Goal: Task Accomplishment & Management: Use online tool/utility

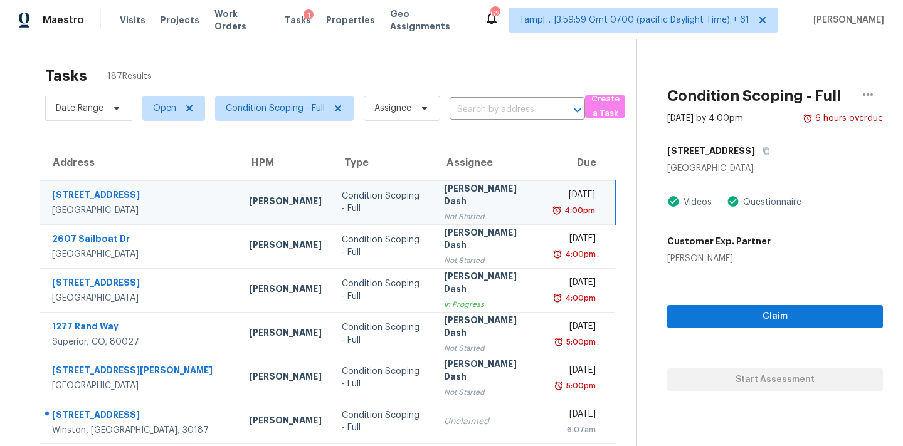
scroll to position [90, 0]
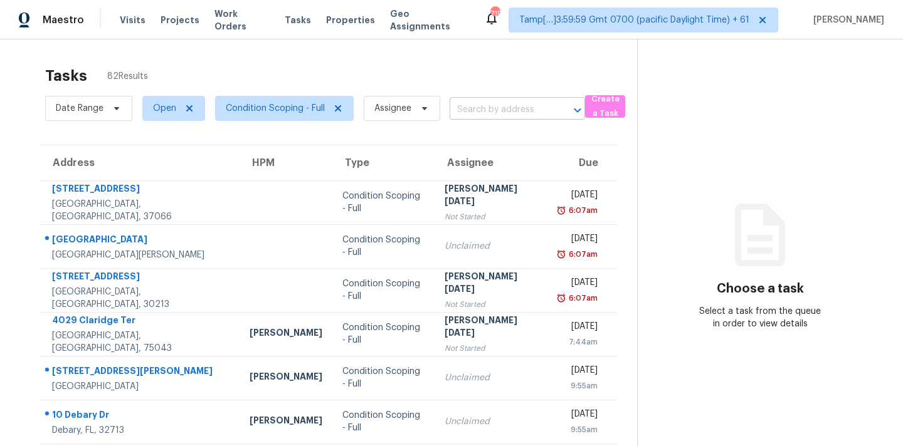
click at [479, 119] on input "text" at bounding box center [499, 109] width 100 height 19
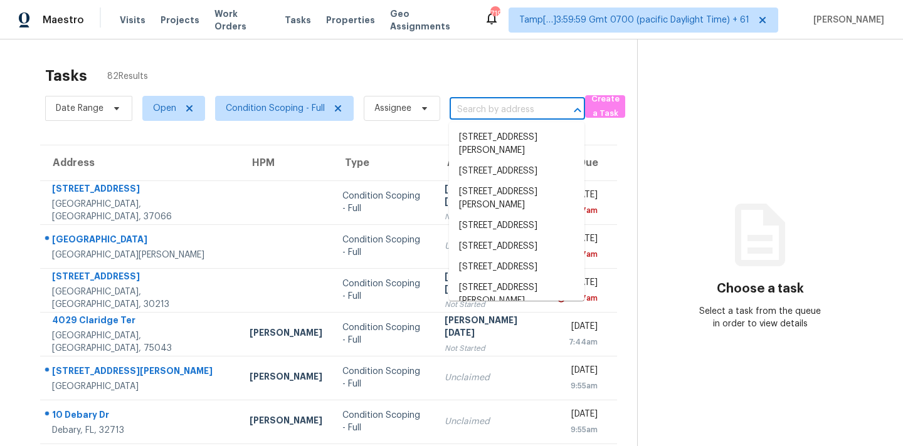
paste input "[STREET_ADDRESS]"
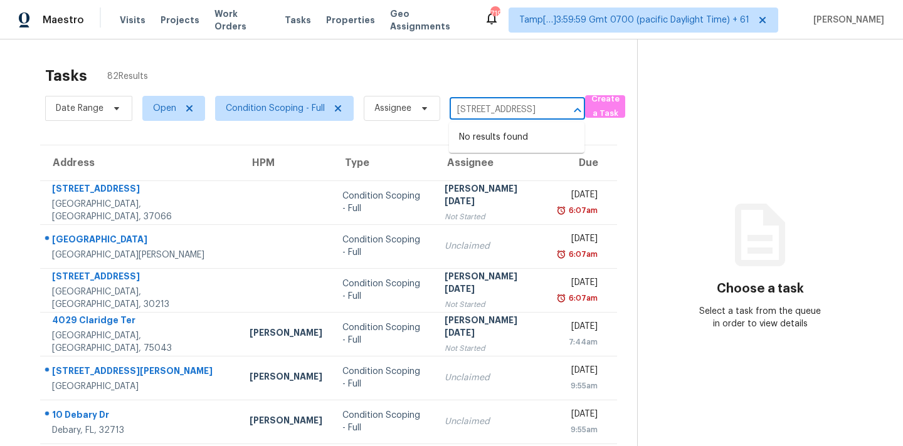
type input "[STREET_ADDRESS]"
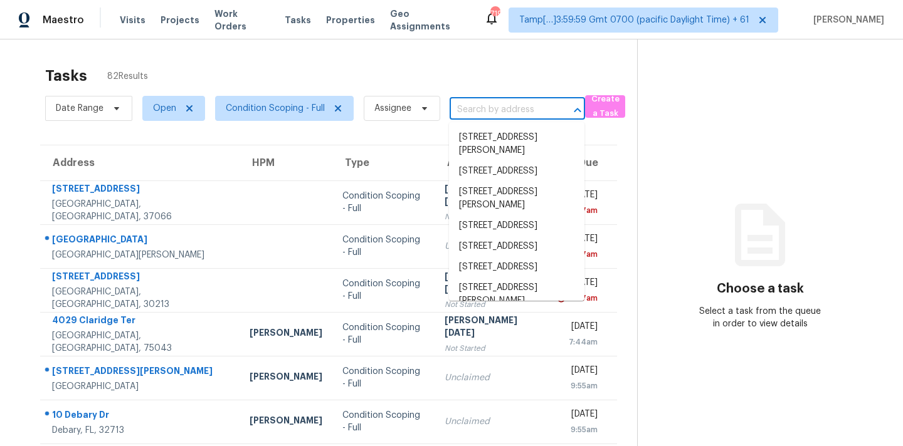
scroll to position [0, 0]
click at [274, 104] on span "Condition Scoping - Full" at bounding box center [275, 108] width 99 height 13
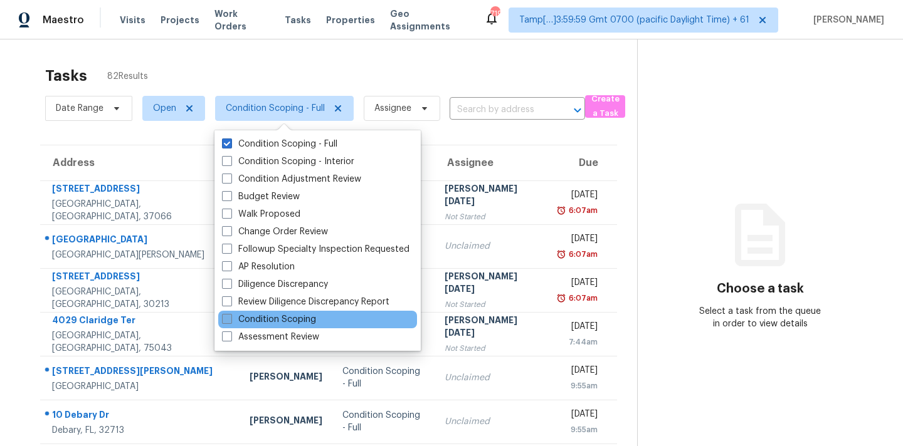
click at [263, 323] on label "Condition Scoping" at bounding box center [269, 319] width 94 height 13
click at [230, 322] on input "Condition Scoping" at bounding box center [226, 317] width 8 height 8
checkbox input "true"
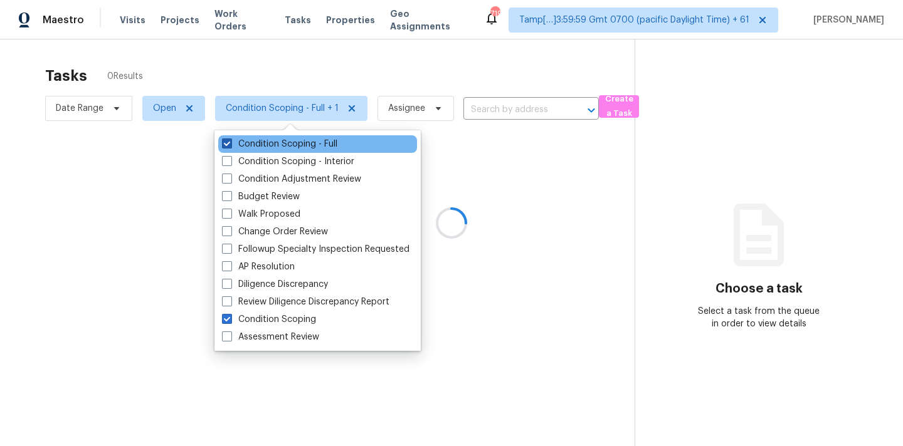
click at [273, 141] on label "Condition Scoping - Full" at bounding box center [279, 144] width 115 height 13
click at [230, 141] on input "Condition Scoping - Full" at bounding box center [226, 142] width 8 height 8
checkbox input "false"
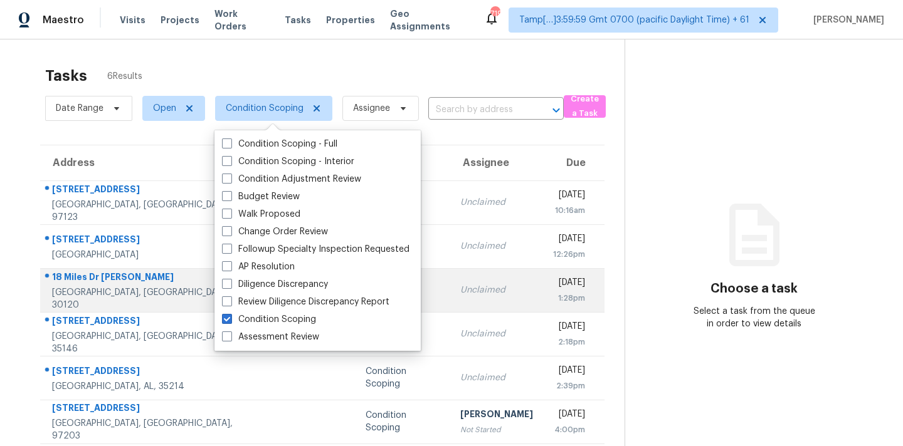
click at [460, 310] on td "Unclaimed" at bounding box center [496, 290] width 93 height 44
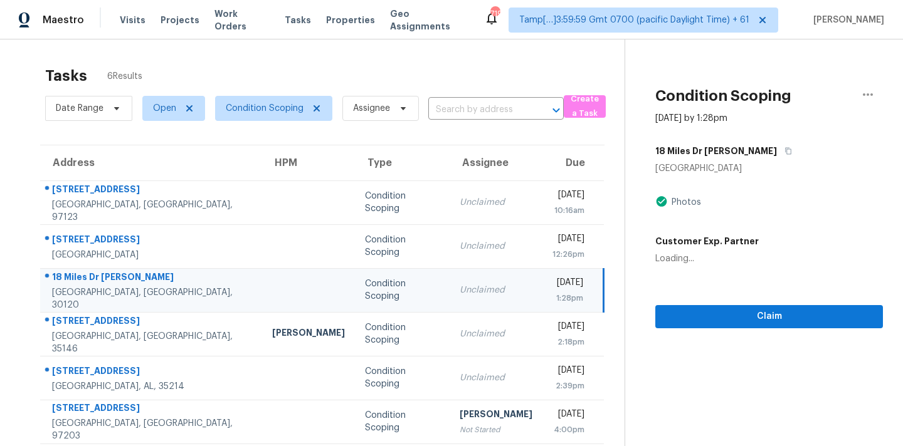
scroll to position [39, 0]
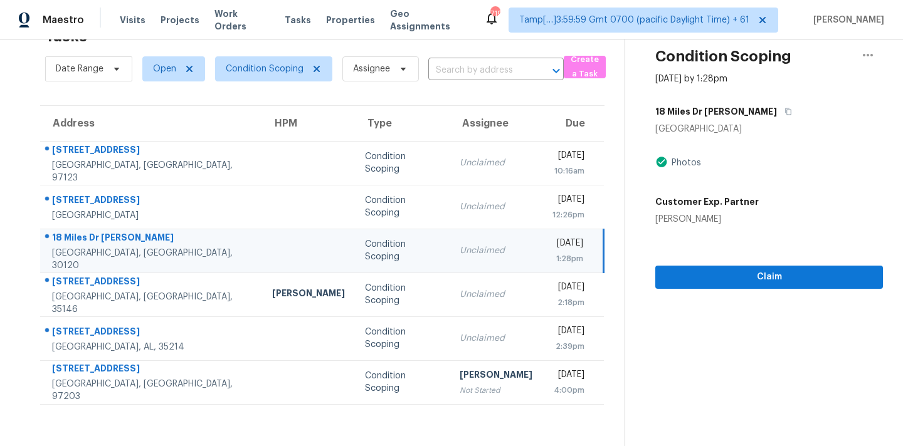
click at [372, 248] on div "Condition Scoping" at bounding box center [402, 250] width 75 height 25
click at [718, 278] on span "Claim" at bounding box center [768, 278] width 207 height 16
click at [268, 68] on span "Condition Scoping" at bounding box center [265, 69] width 78 height 13
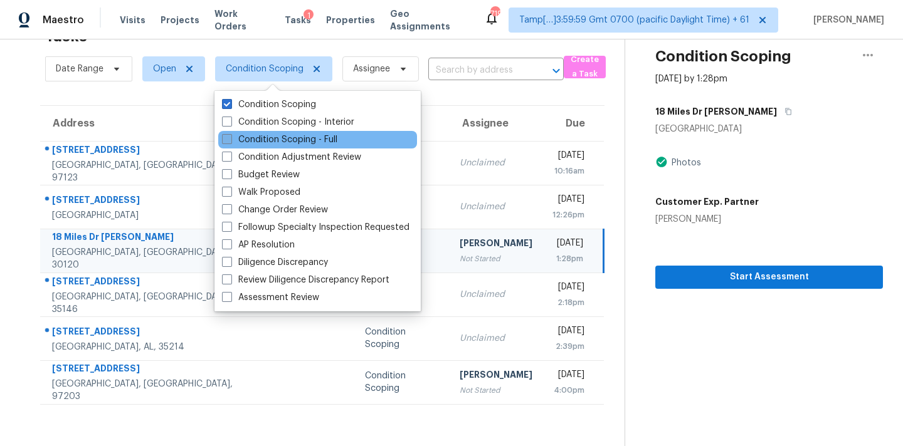
click at [310, 137] on label "Condition Scoping - Full" at bounding box center [279, 140] width 115 height 13
click at [230, 137] on input "Condition Scoping - Full" at bounding box center [226, 138] width 8 height 8
checkbox input "true"
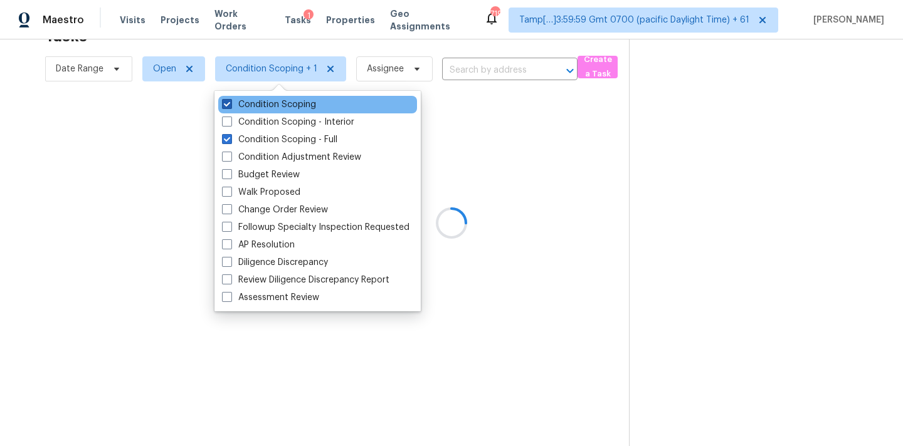
click at [287, 105] on label "Condition Scoping" at bounding box center [269, 104] width 94 height 13
click at [230, 105] on input "Condition Scoping" at bounding box center [226, 102] width 8 height 8
checkbox input "false"
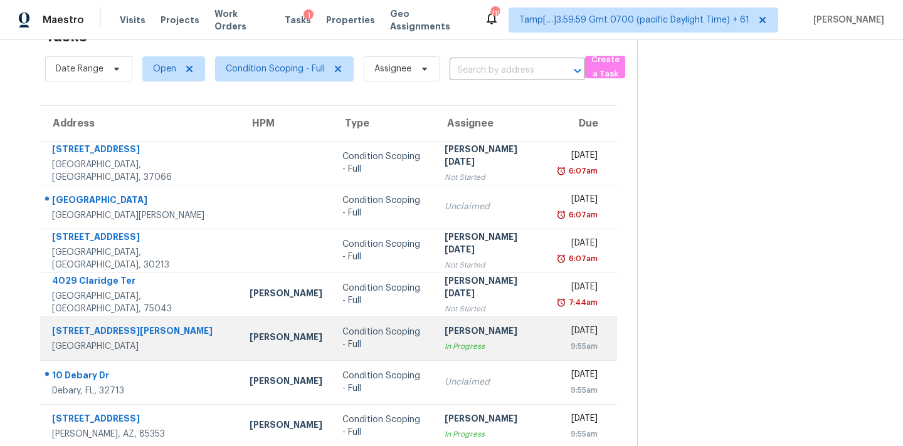
click at [476, 325] on div "[PERSON_NAME]" at bounding box center [491, 333] width 94 height 16
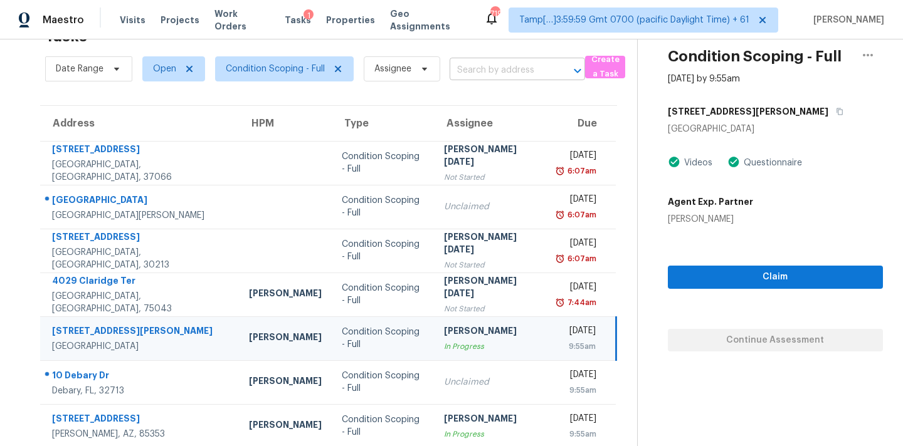
click at [483, 74] on input "text" at bounding box center [499, 70] width 100 height 19
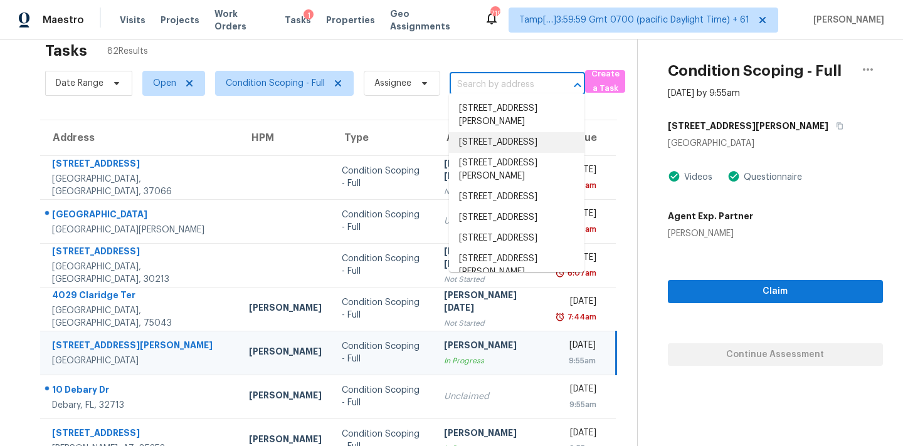
scroll to position [23, 0]
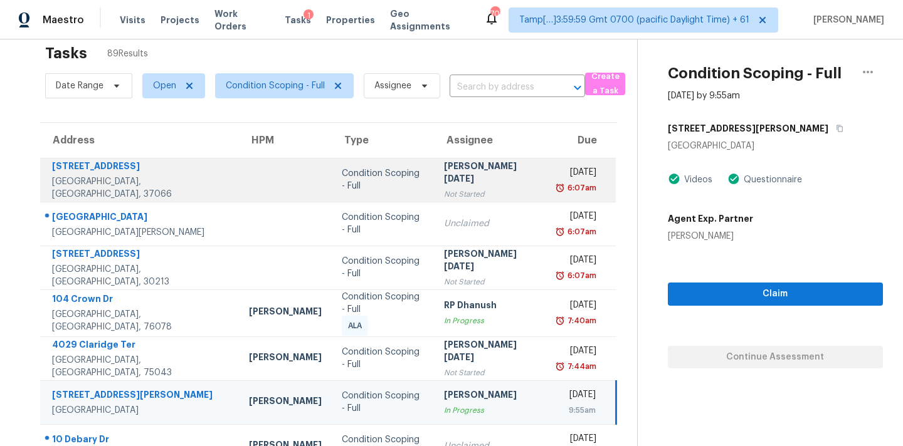
click at [444, 193] on div "Not Started" at bounding box center [491, 194] width 94 height 13
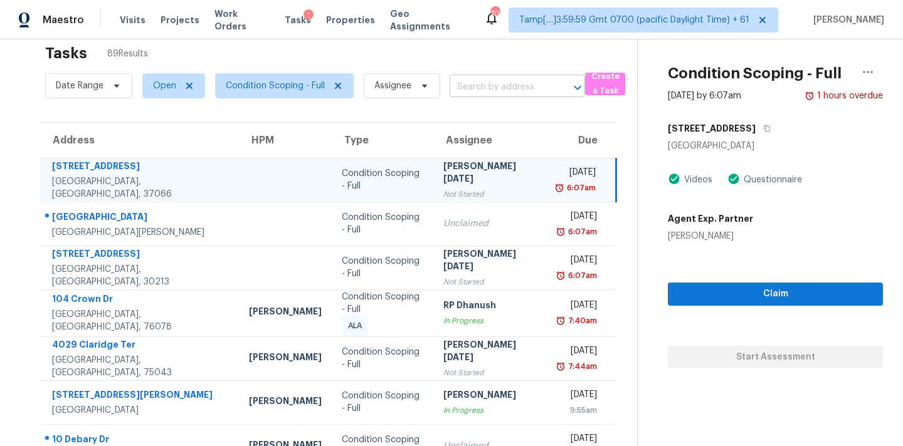
click at [458, 84] on input "text" at bounding box center [499, 87] width 100 height 19
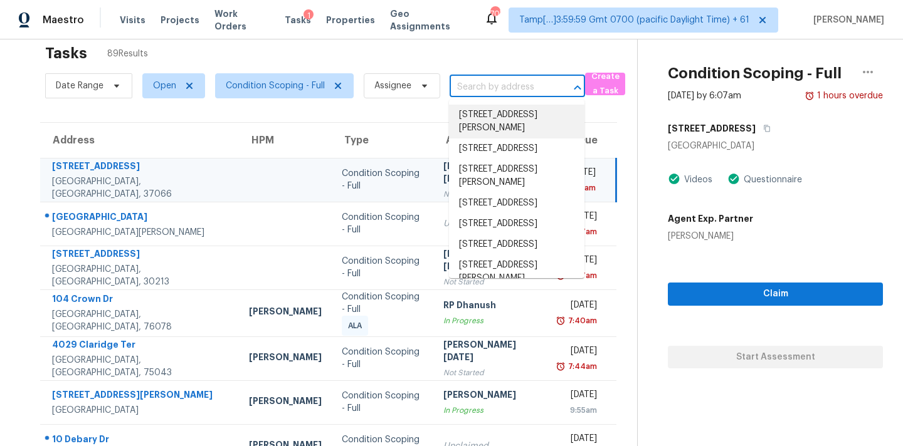
paste input "18 Miles Dr [GEOGRAPHIC_DATA]"
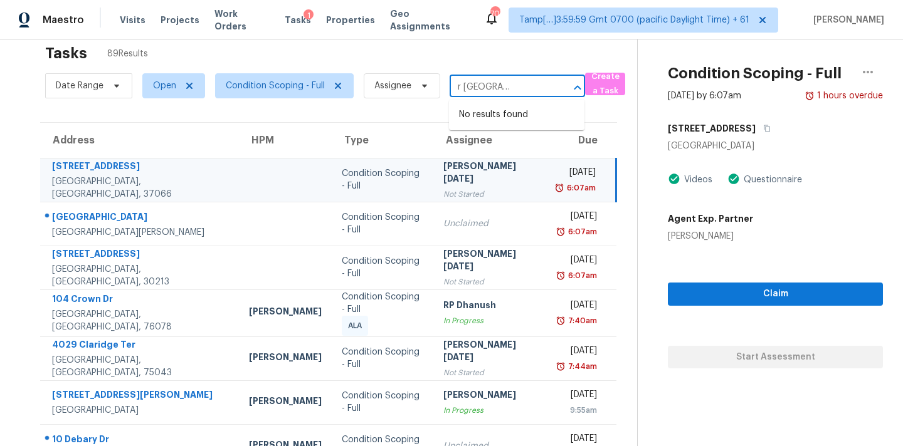
type input "18 Miles Dr [GEOGRAPHIC_DATA]"
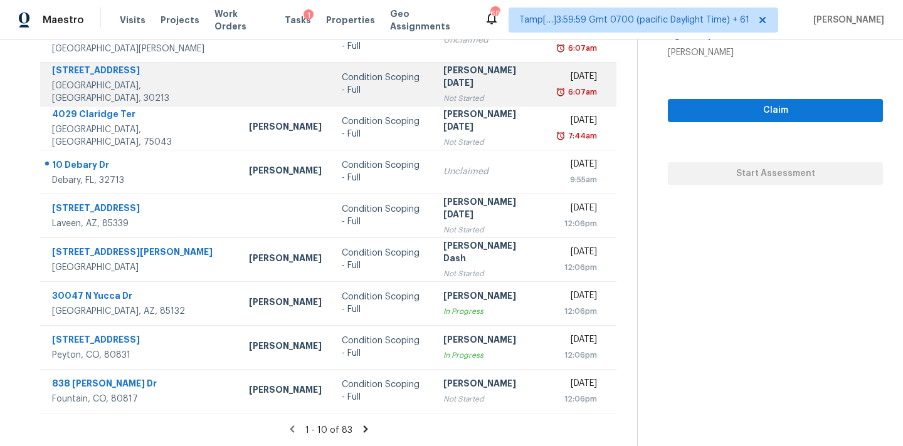
scroll to position [0, 0]
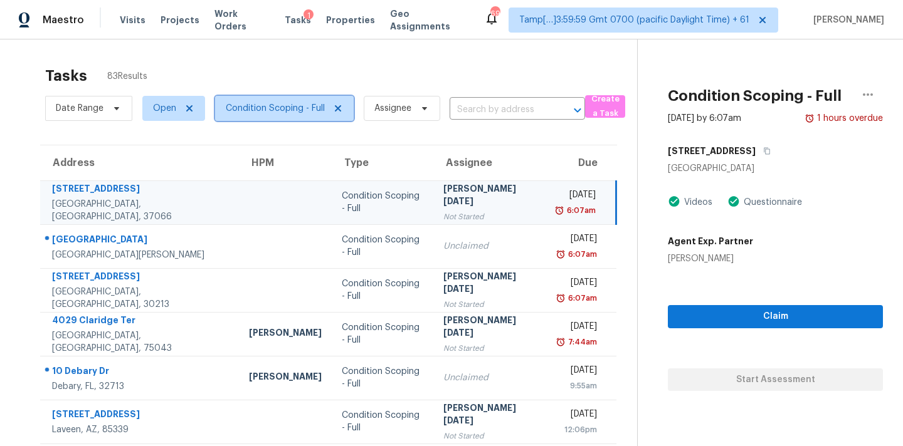
click at [281, 117] on span "Condition Scoping - Full" at bounding box center [284, 108] width 139 height 25
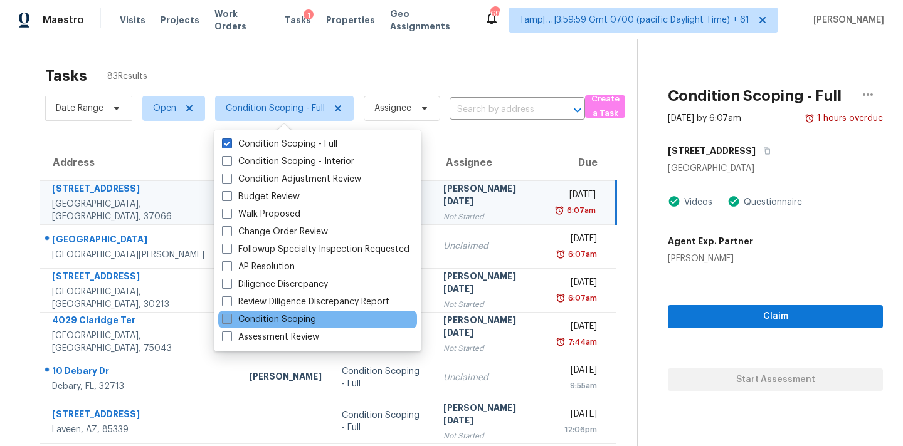
click at [293, 323] on label "Condition Scoping" at bounding box center [269, 319] width 94 height 13
click at [230, 322] on input "Condition Scoping" at bounding box center [226, 317] width 8 height 8
checkbox input "true"
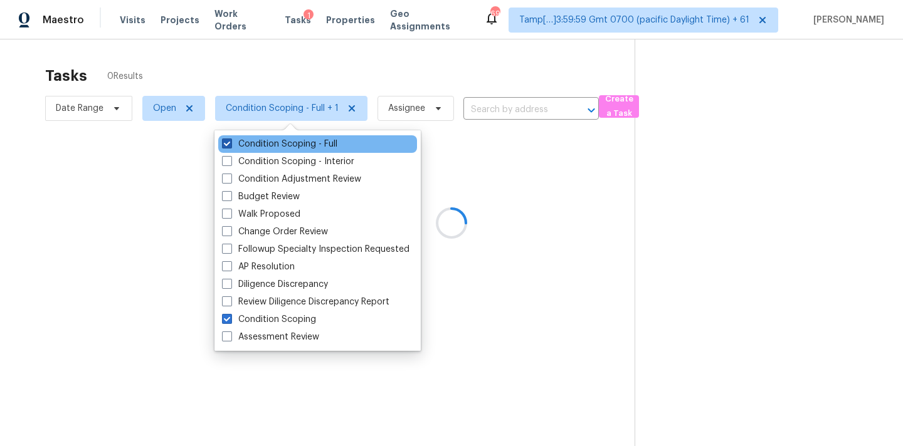
click at [274, 147] on label "Condition Scoping - Full" at bounding box center [279, 144] width 115 height 13
click at [230, 146] on input "Condition Scoping - Full" at bounding box center [226, 142] width 8 height 8
checkbox input "false"
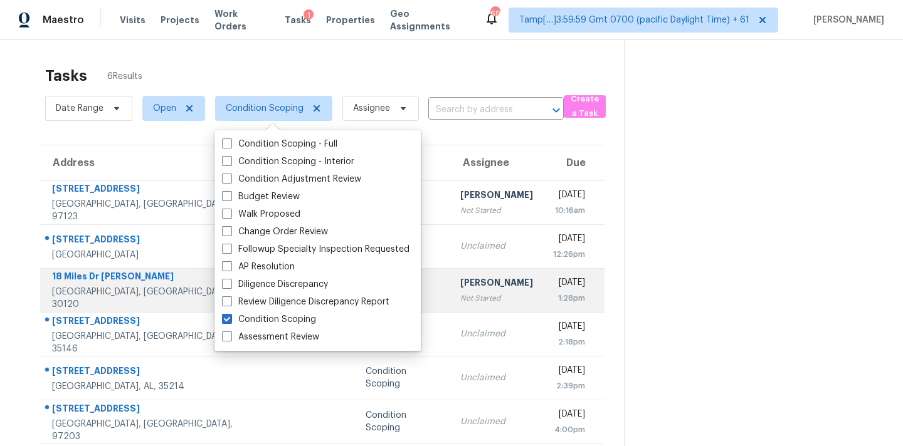
click at [476, 301] on td "[PERSON_NAME] Not Started" at bounding box center [496, 290] width 93 height 44
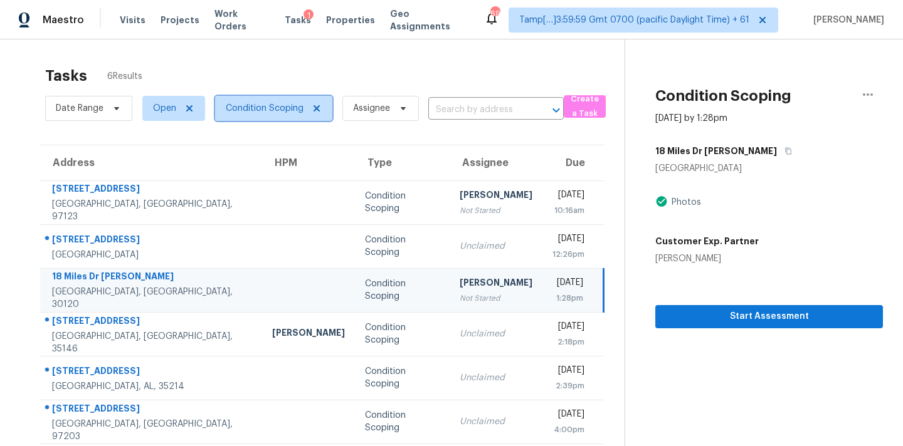
click at [271, 115] on span "Condition Scoping" at bounding box center [273, 108] width 117 height 25
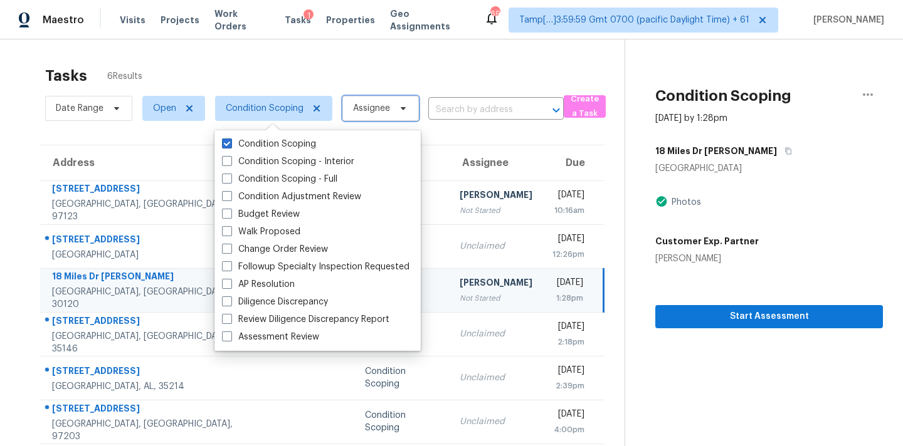
click at [392, 109] on span "Assignee" at bounding box center [380, 108] width 76 height 25
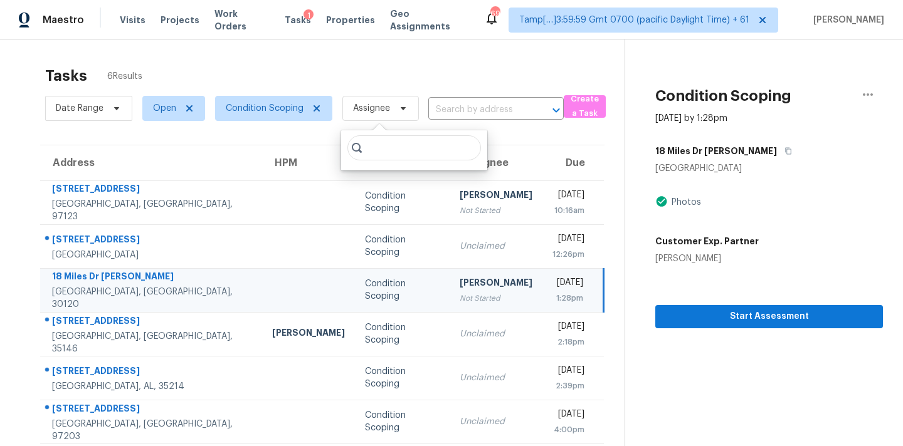
click at [392, 157] on input "search" at bounding box center [414, 147] width 134 height 25
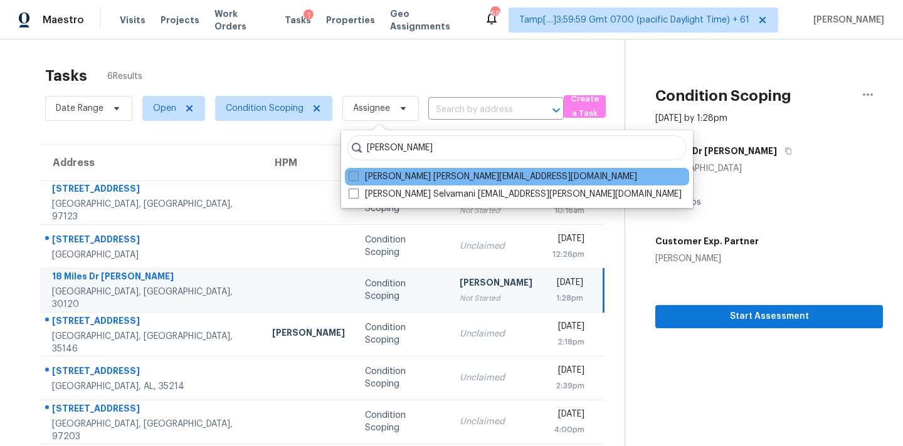
type input "[PERSON_NAME]"
click at [415, 176] on label "[PERSON_NAME] [PERSON_NAME][EMAIL_ADDRESS][DOMAIN_NAME]" at bounding box center [492, 176] width 288 height 13
click at [357, 176] on input "[PERSON_NAME] [PERSON_NAME][EMAIL_ADDRESS][DOMAIN_NAME]" at bounding box center [352, 174] width 8 height 8
checkbox input "true"
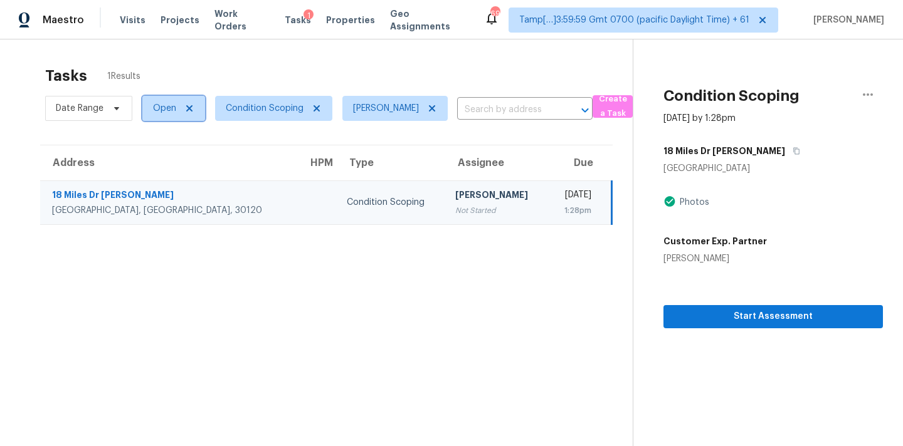
click at [167, 115] on span "Open" at bounding box center [173, 108] width 63 height 25
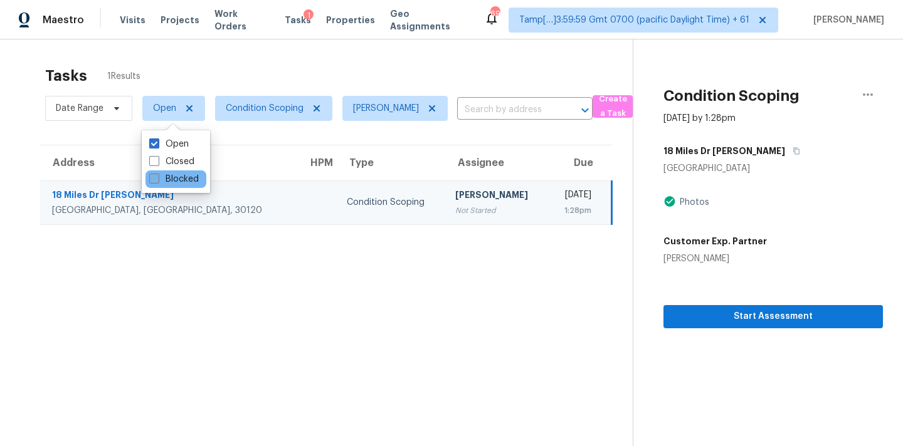
click at [179, 179] on label "Blocked" at bounding box center [174, 179] width 50 height 13
click at [157, 179] on input "Blocked" at bounding box center [153, 177] width 8 height 8
checkbox input "true"
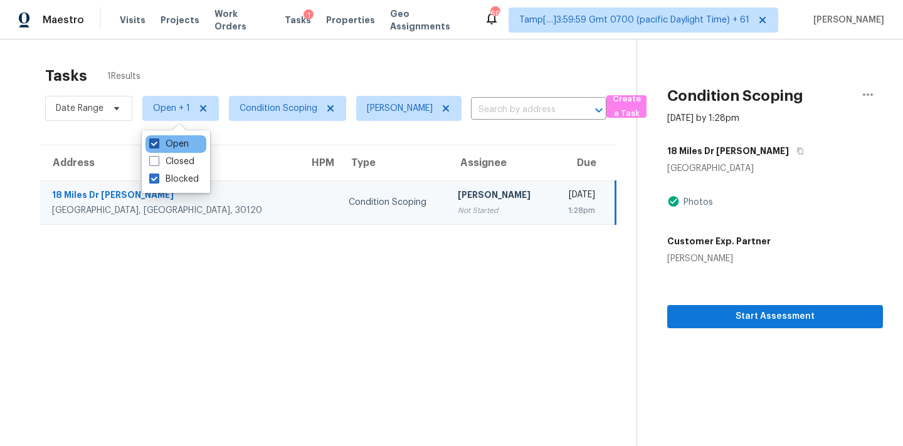
click at [175, 147] on label "Open" at bounding box center [168, 144] width 39 height 13
click at [157, 146] on input "Open" at bounding box center [153, 142] width 8 height 8
checkbox input "false"
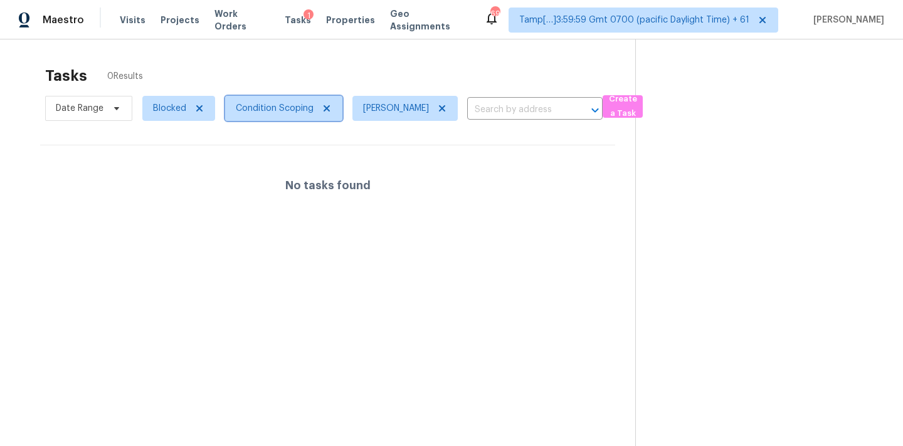
click at [249, 107] on span "Condition Scoping" at bounding box center [275, 108] width 78 height 13
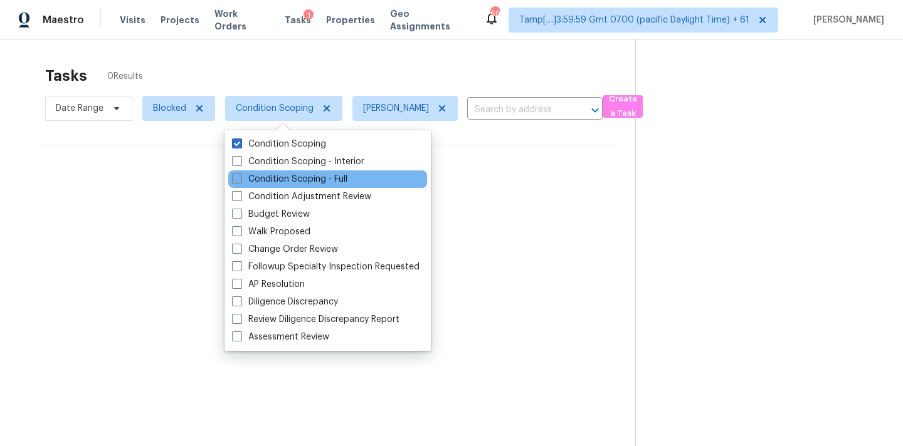
click at [275, 177] on label "Condition Scoping - Full" at bounding box center [289, 179] width 115 height 13
click at [240, 177] on input "Condition Scoping - Full" at bounding box center [236, 177] width 8 height 8
checkbox input "true"
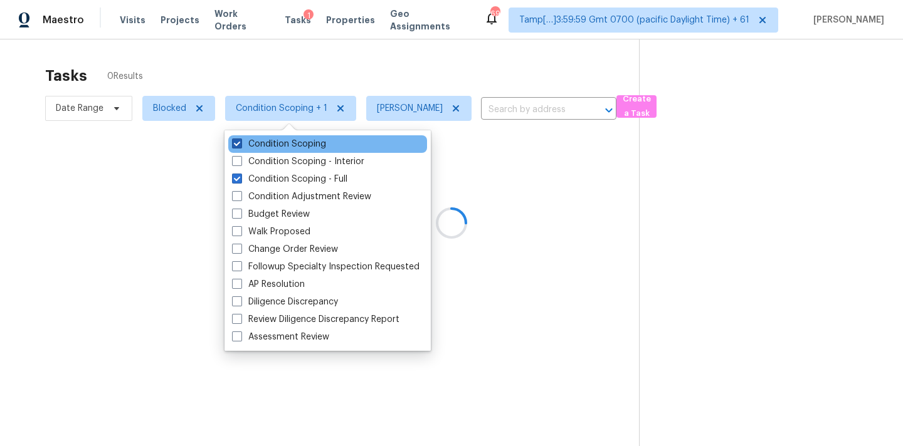
click at [276, 145] on label "Condition Scoping" at bounding box center [279, 144] width 94 height 13
click at [240, 145] on input "Condition Scoping" at bounding box center [236, 142] width 8 height 8
checkbox input "false"
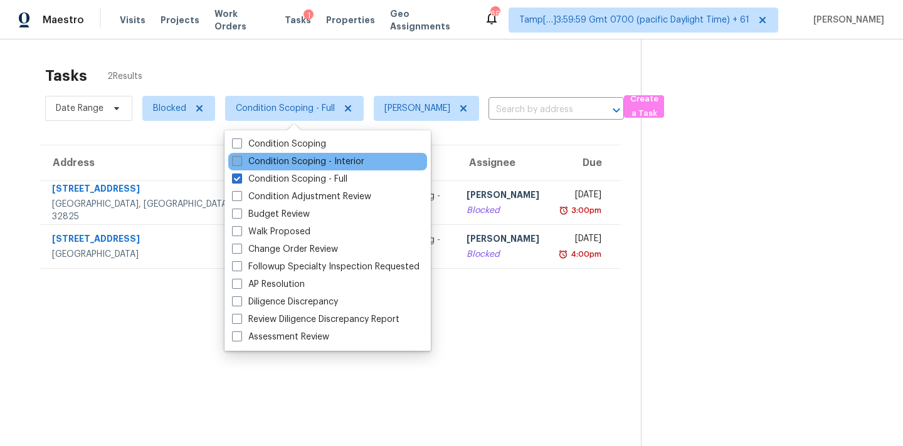
click at [293, 161] on label "Condition Scoping - Interior" at bounding box center [298, 161] width 132 height 13
click at [240, 161] on input "Condition Scoping - Interior" at bounding box center [236, 159] width 8 height 8
checkbox input "true"
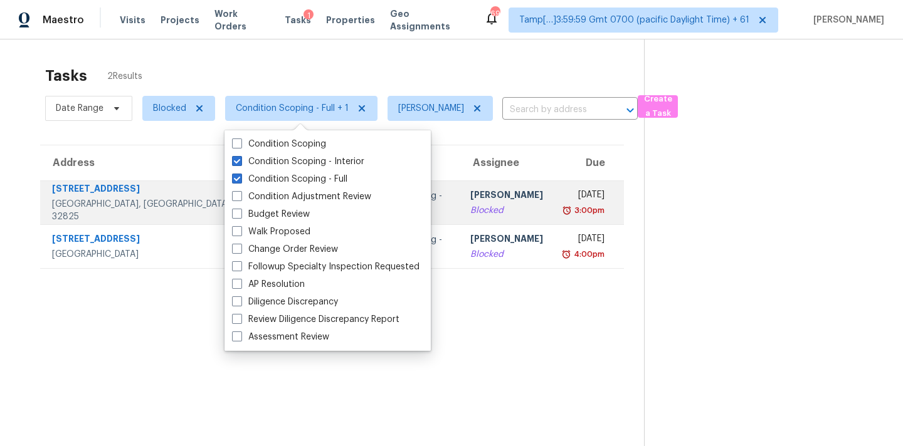
click at [470, 209] on div "Blocked" at bounding box center [506, 210] width 73 height 13
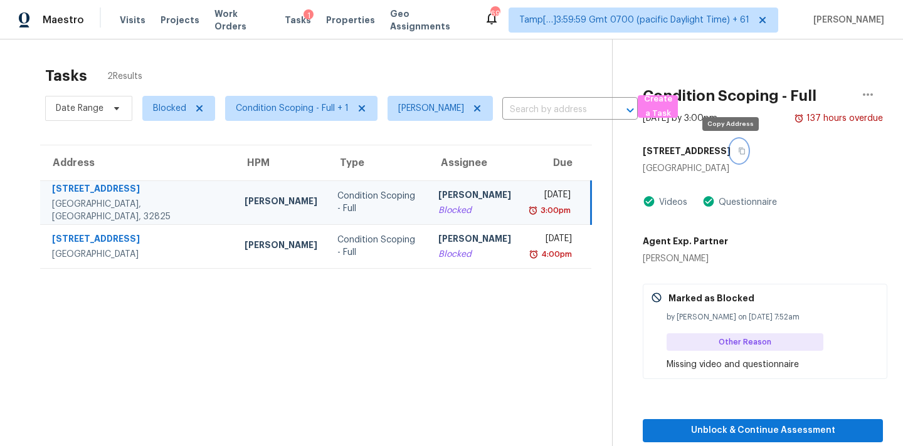
click at [738, 153] on icon "button" at bounding box center [741, 151] width 6 height 7
click at [738, 154] on icon "button" at bounding box center [741, 151] width 6 height 7
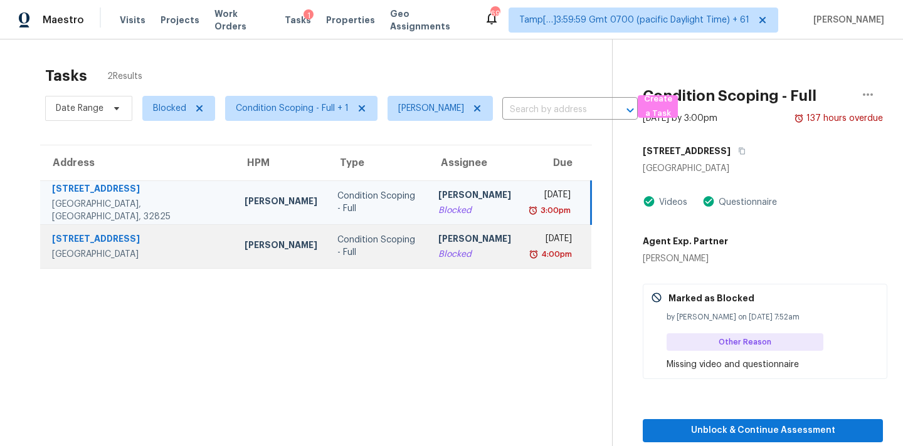
click at [438, 249] on div "Blocked" at bounding box center [474, 254] width 73 height 13
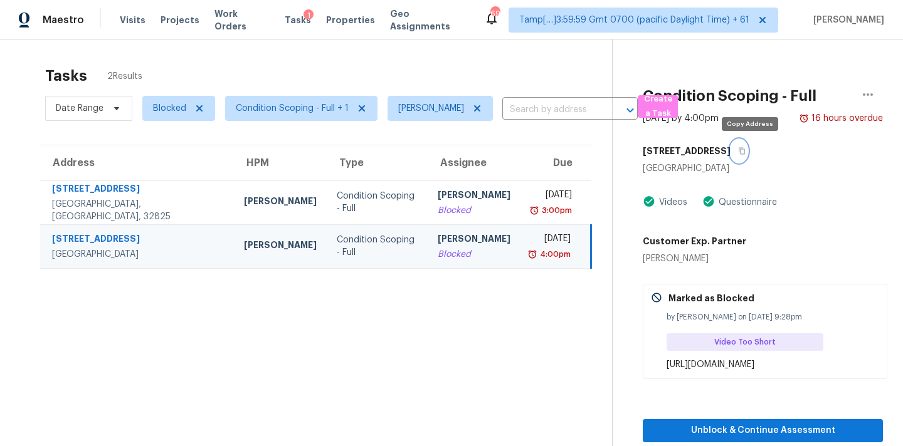
click at [745, 154] on icon "button" at bounding box center [742, 151] width 8 height 8
click at [745, 152] on icon "button" at bounding box center [742, 151] width 8 height 8
click at [745, 151] on icon "button" at bounding box center [742, 151] width 8 height 8
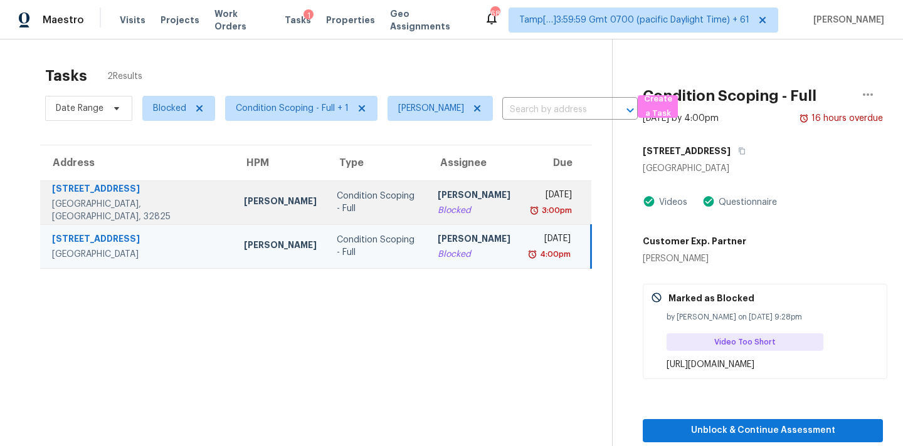
click at [450, 208] on div "Blocked" at bounding box center [473, 210] width 73 height 13
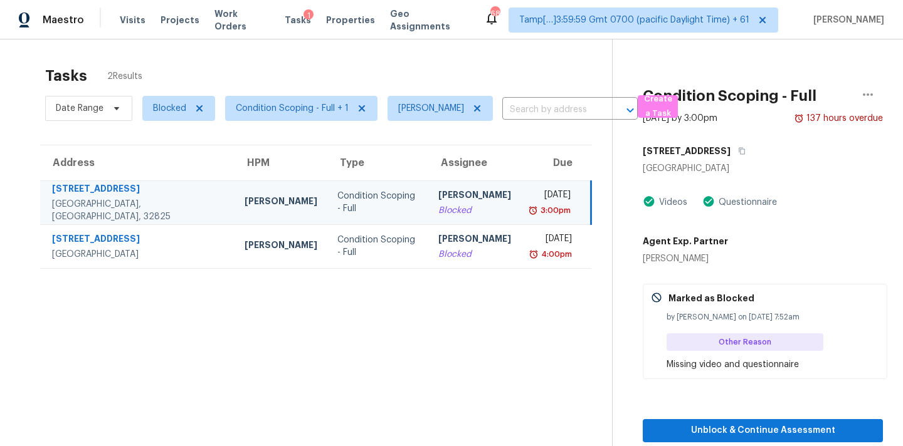
scroll to position [39, 0]
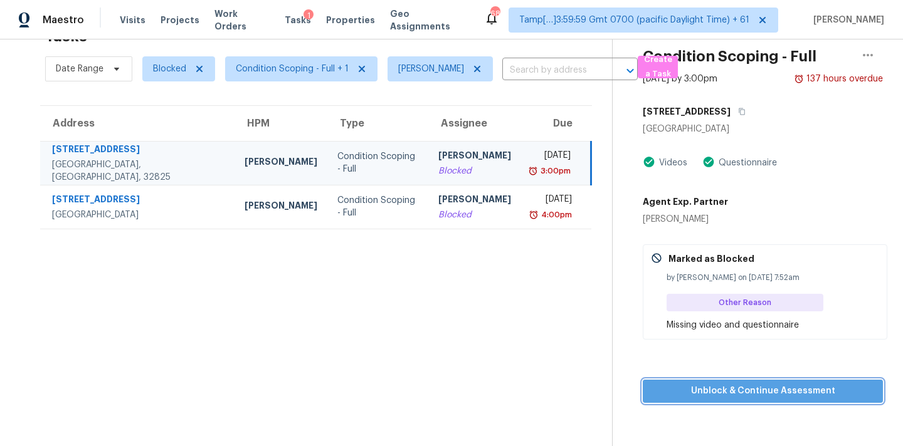
click at [729, 387] on span "Unblock & Continue Assessment" at bounding box center [762, 392] width 220 height 16
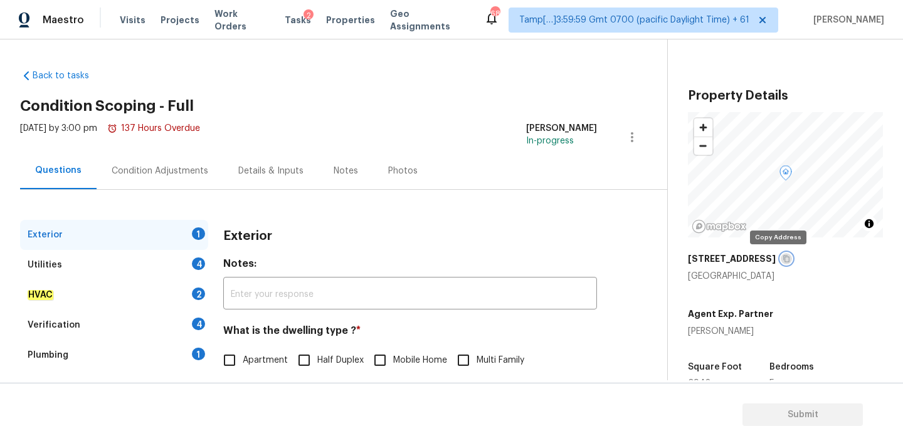
click at [782, 259] on icon "button" at bounding box center [786, 259] width 8 height 8
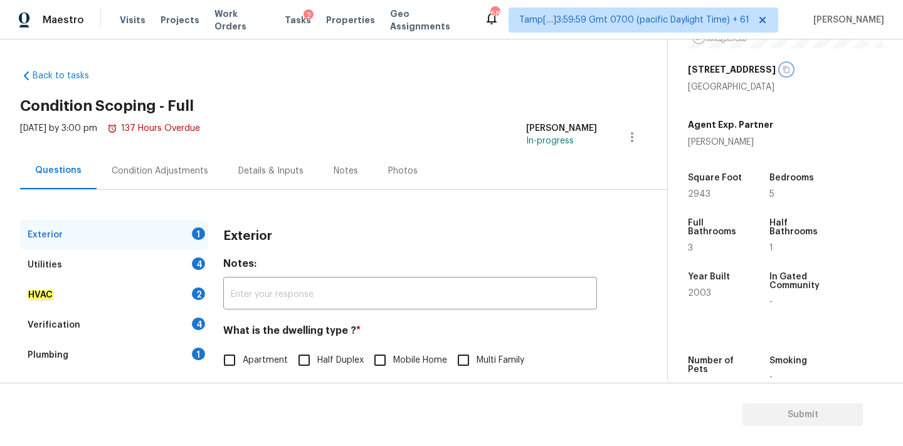
scroll to position [278, 0]
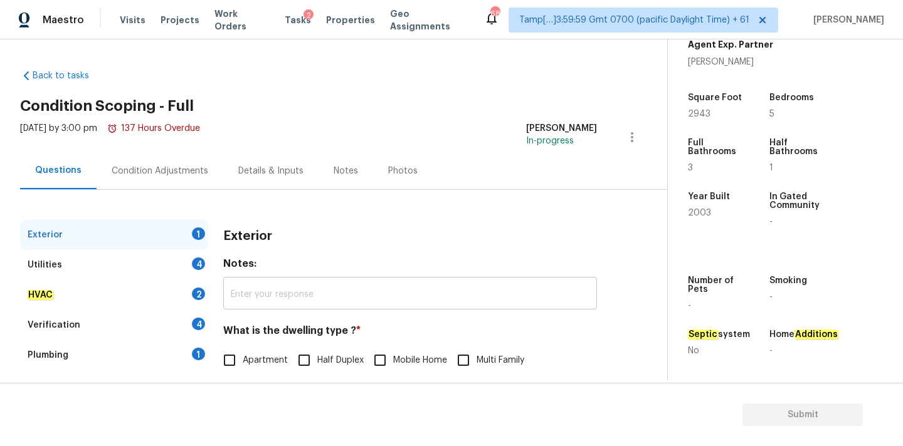
click at [419, 305] on input "text" at bounding box center [410, 294] width 374 height 29
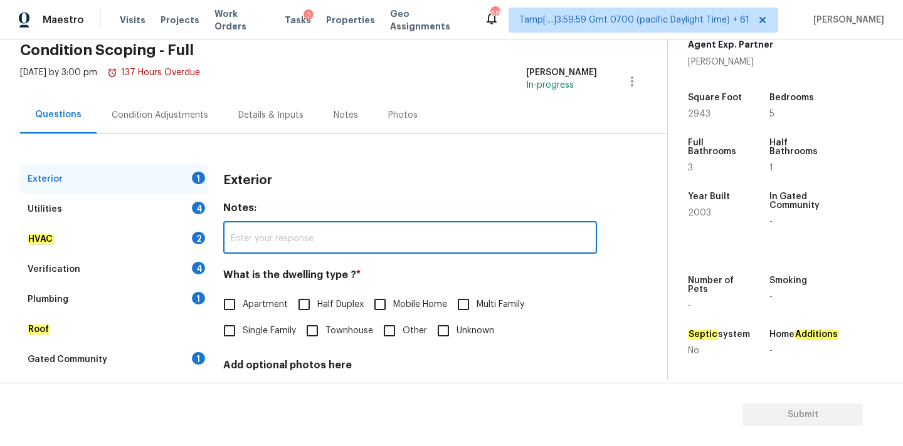
scroll to position [84, 0]
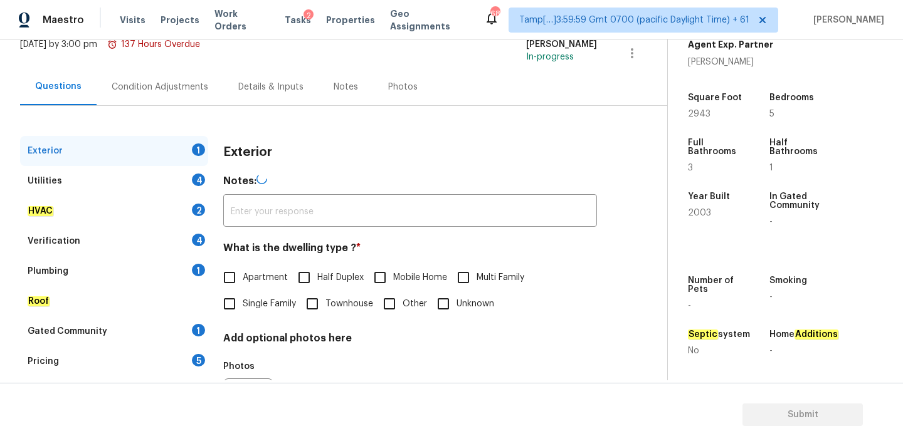
click at [281, 301] on span "Single Family" at bounding box center [269, 304] width 53 height 13
click at [243, 301] on input "Single Family" at bounding box center [229, 304] width 26 height 26
checkbox input "true"
click at [93, 179] on div "Utilities 4" at bounding box center [114, 181] width 188 height 30
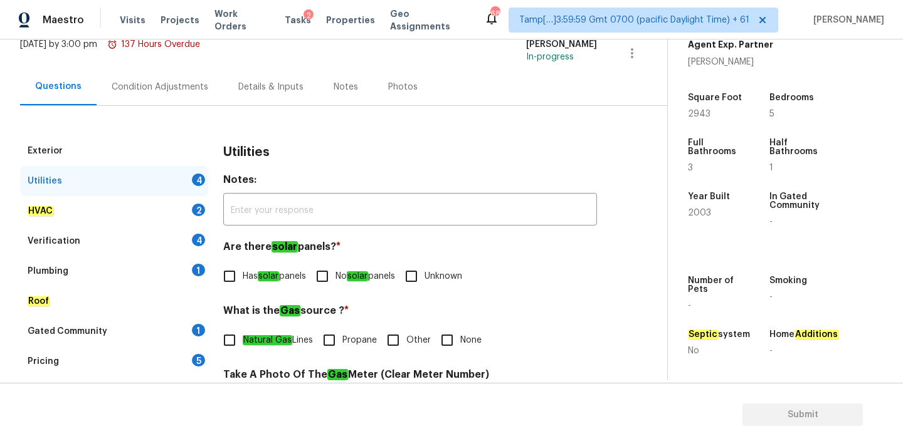
click at [246, 283] on span "Has solar panels" at bounding box center [274, 276] width 63 height 13
click at [243, 283] on input "Has solar panels" at bounding box center [229, 276] width 26 height 26
checkbox input "true"
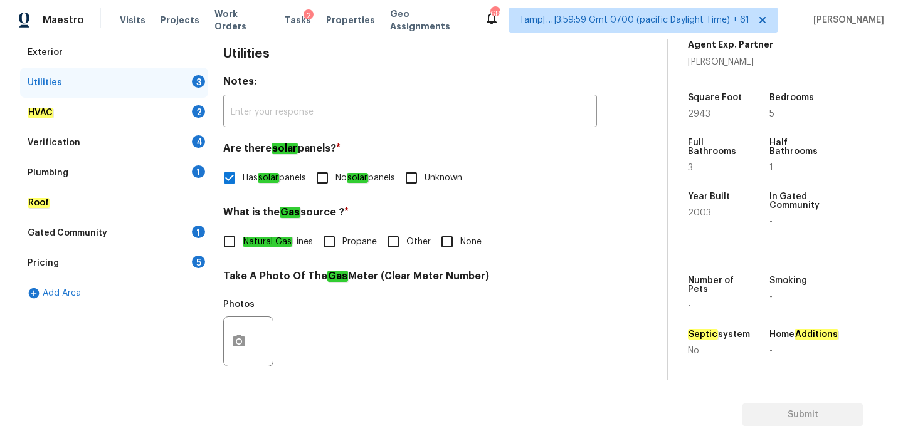
scroll to position [201, 0]
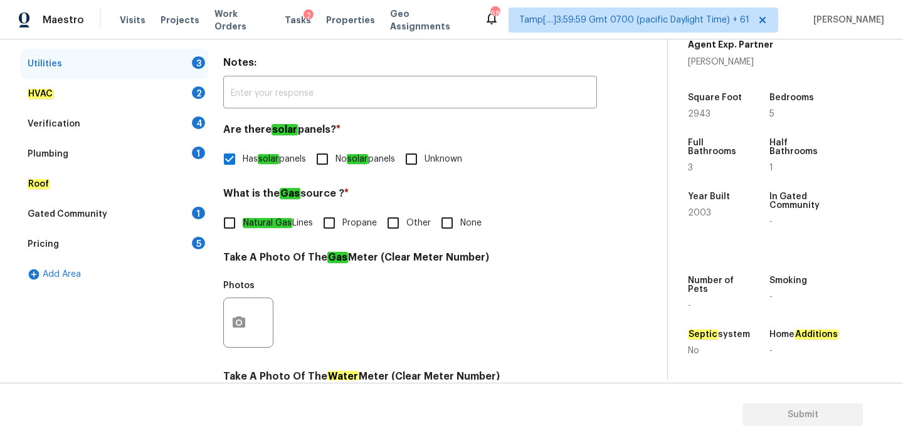
click at [303, 222] on span "Natural Gas Lines" at bounding box center [278, 223] width 70 height 13
click at [243, 222] on input "Natural Gas Lines" at bounding box center [229, 223] width 26 height 26
checkbox input "true"
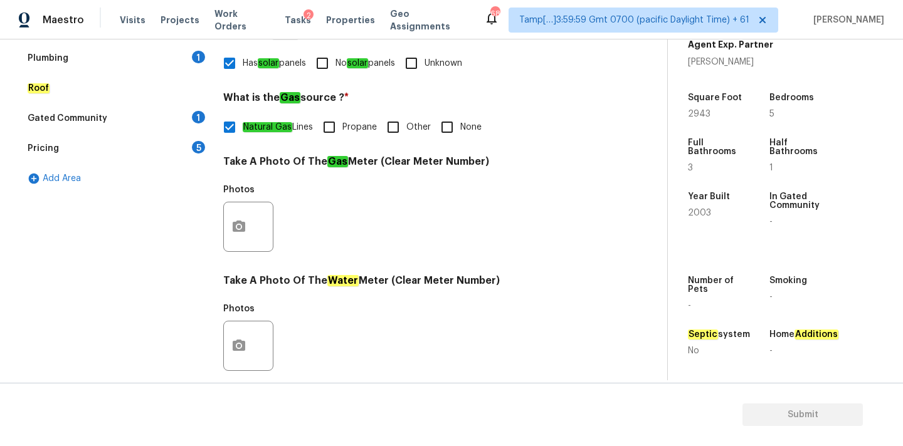
scroll to position [497, 0]
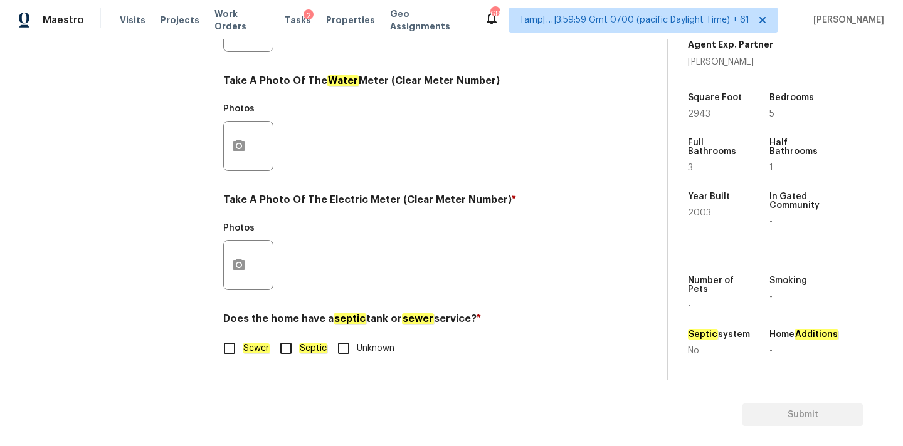
click at [251, 352] on em "Sewer" at bounding box center [256, 348] width 27 height 10
click at [243, 352] on input "Sewer" at bounding box center [229, 348] width 26 height 26
checkbox input "true"
click at [240, 278] on button "button" at bounding box center [239, 265] width 30 height 49
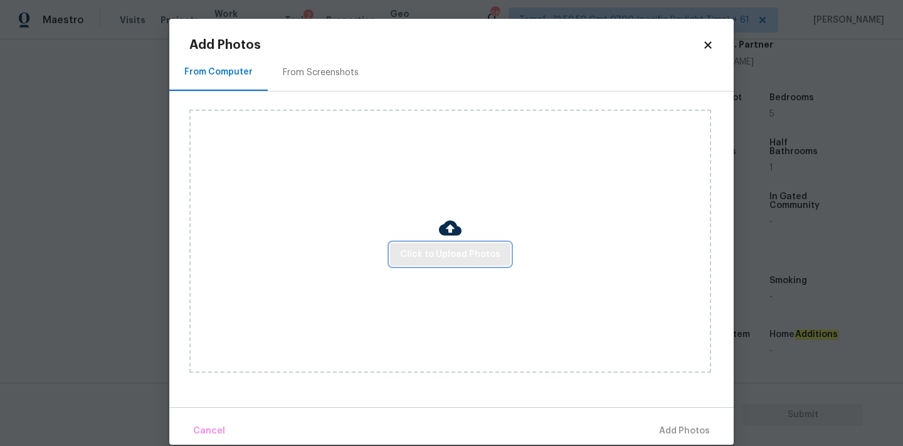
click at [429, 261] on span "Click to Upload Photos" at bounding box center [450, 255] width 100 height 16
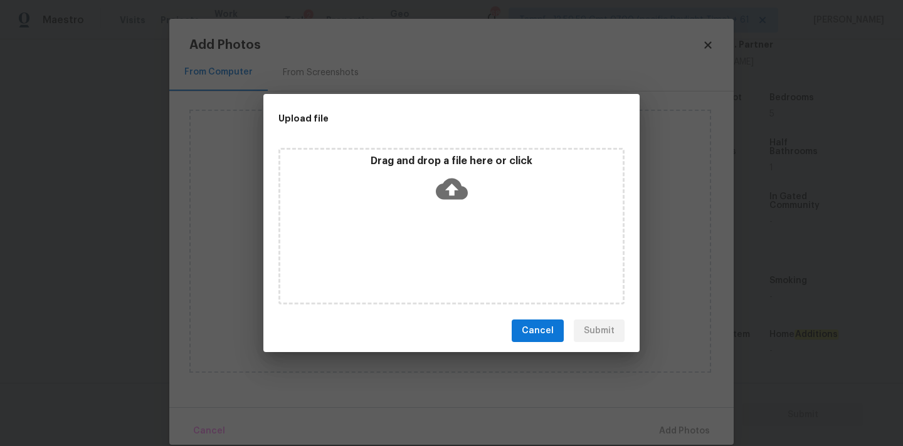
click at [445, 197] on icon at bounding box center [452, 189] width 32 height 21
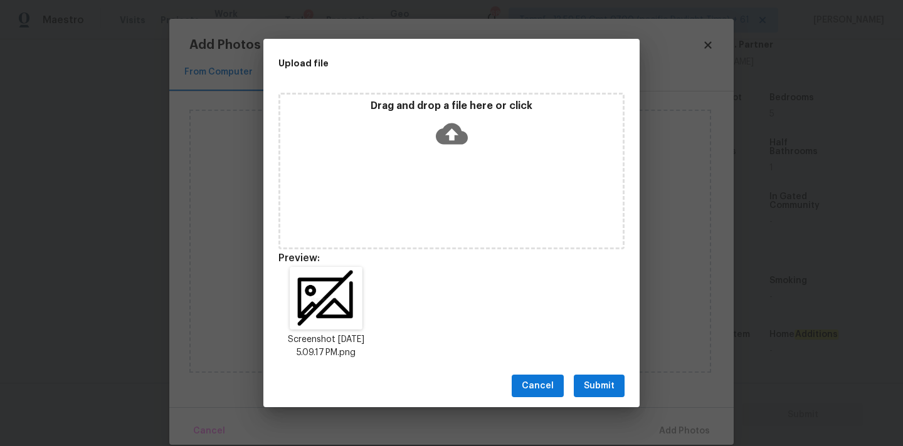
click at [594, 384] on span "Submit" at bounding box center [599, 387] width 31 height 16
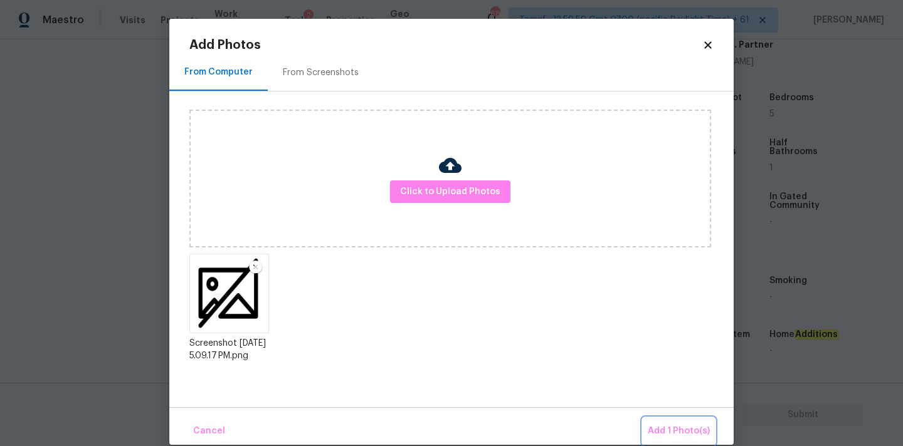
click at [669, 422] on button "Add 1 Photo(s)" at bounding box center [678, 431] width 72 height 27
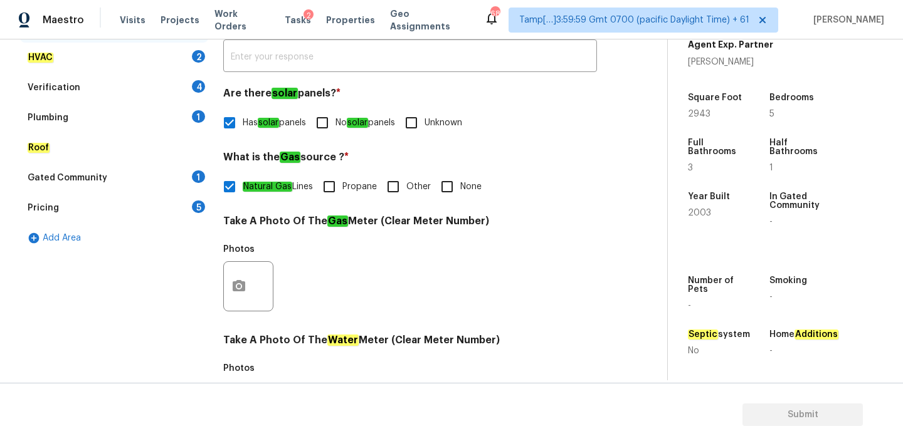
scroll to position [184, 0]
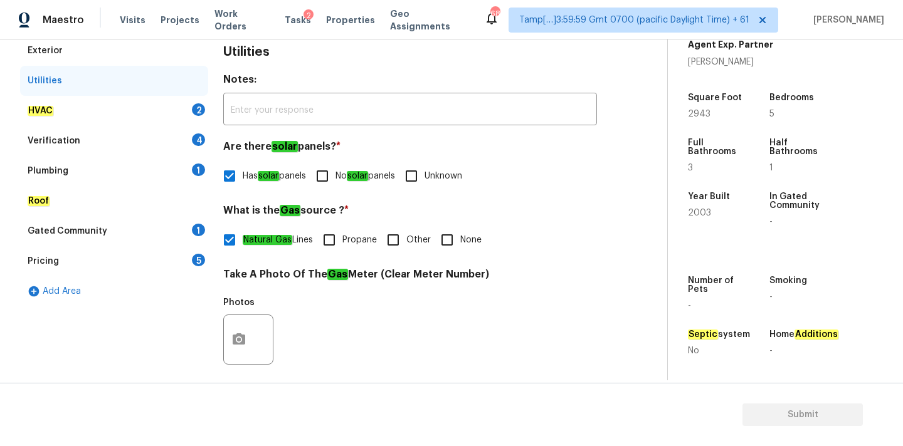
click at [102, 108] on div "HVAC 2" at bounding box center [114, 111] width 188 height 30
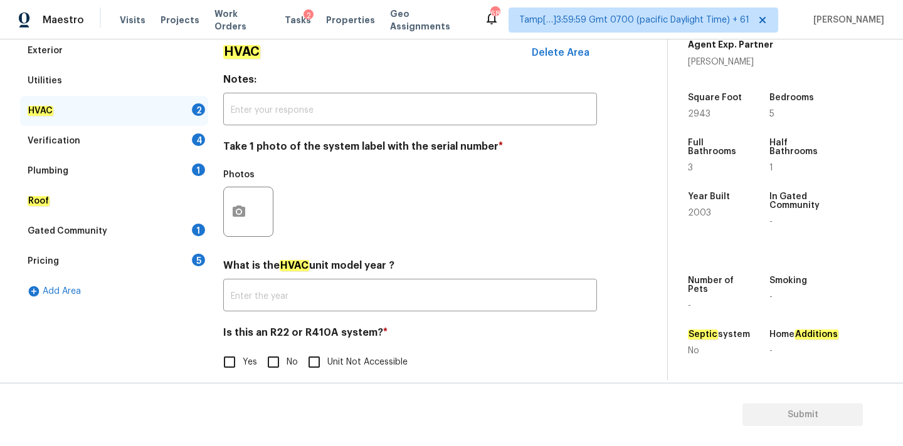
click at [278, 362] on input "No" at bounding box center [273, 362] width 26 height 26
checkbox input "true"
click at [236, 217] on icon "button" at bounding box center [238, 211] width 15 height 15
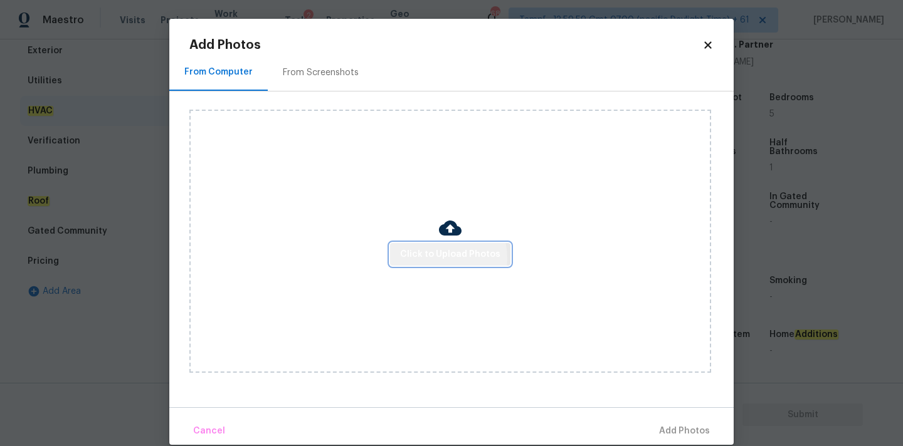
click at [441, 258] on span "Click to Upload Photos" at bounding box center [450, 255] width 100 height 16
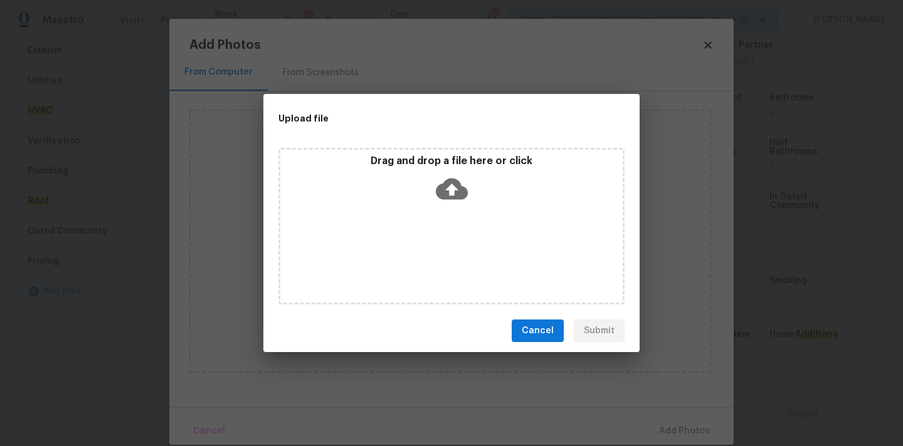
click at [444, 187] on icon at bounding box center [452, 189] width 32 height 21
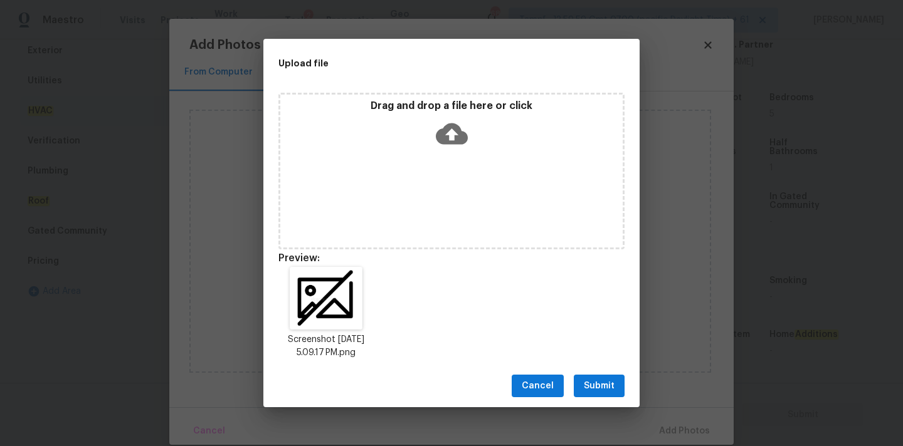
click at [614, 389] on button "Submit" at bounding box center [598, 386] width 51 height 23
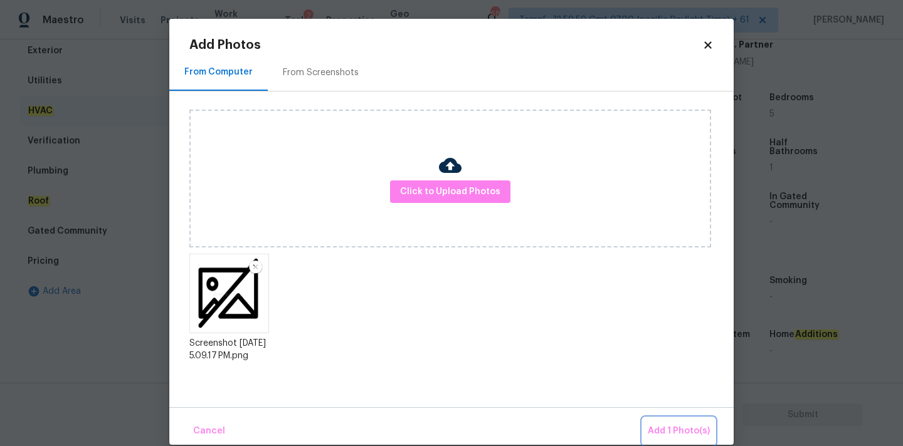
click at [661, 426] on span "Add 1 Photo(s)" at bounding box center [678, 432] width 62 height 16
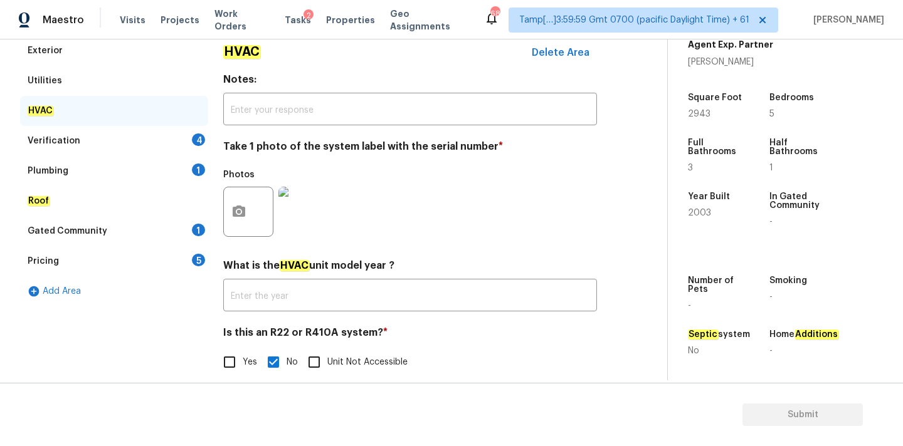
click at [132, 144] on div "Verification 4" at bounding box center [114, 141] width 188 height 30
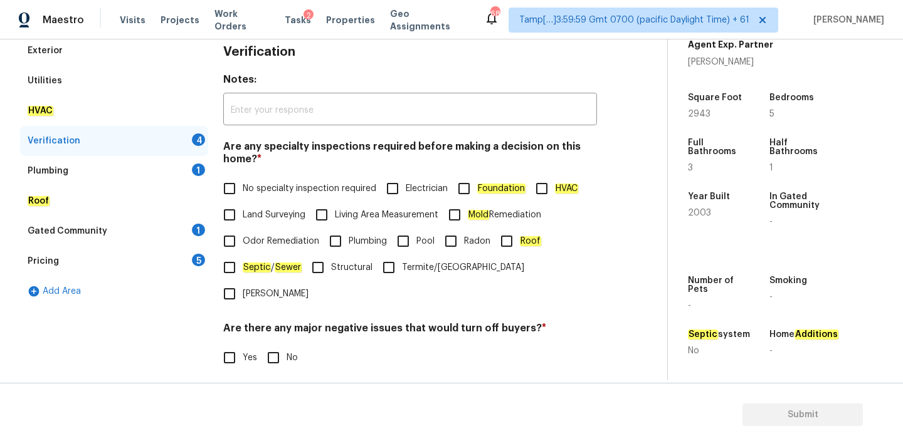
click at [238, 188] on input "No specialty inspection required" at bounding box center [229, 188] width 26 height 26
checkbox input "true"
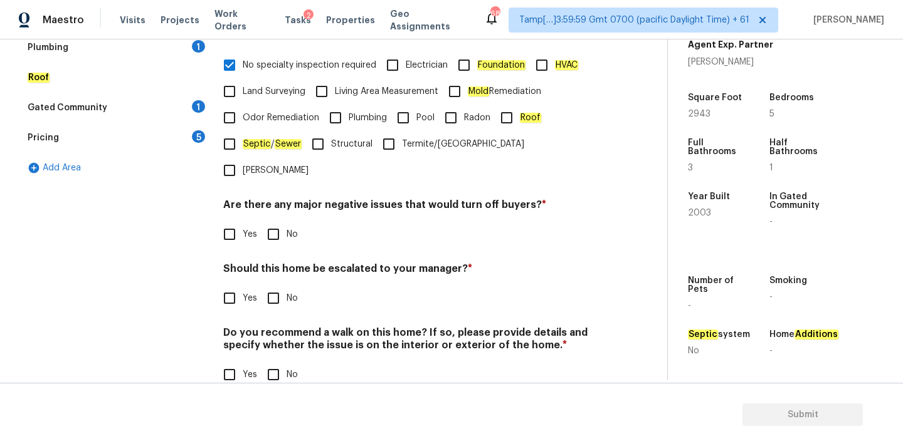
click at [275, 221] on input "No" at bounding box center [273, 234] width 26 height 26
checkbox input "true"
click at [276, 285] on input "No" at bounding box center [273, 298] width 26 height 26
checkbox input "true"
click at [276, 363] on input "No" at bounding box center [273, 376] width 26 height 26
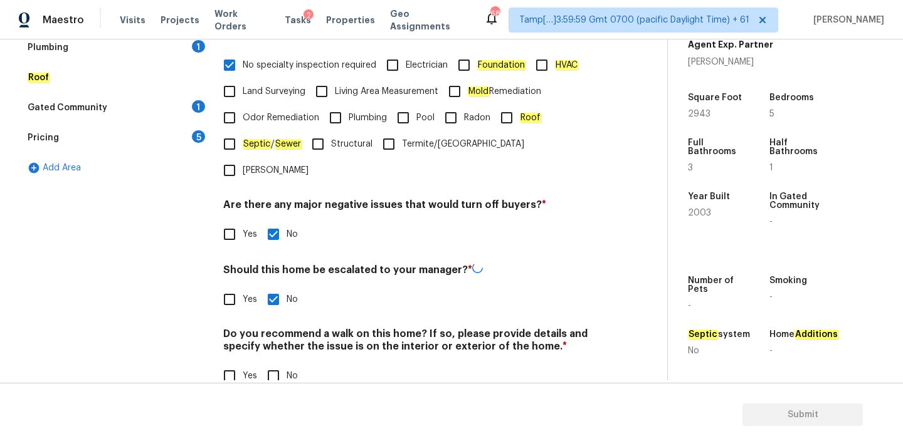
checkbox input "true"
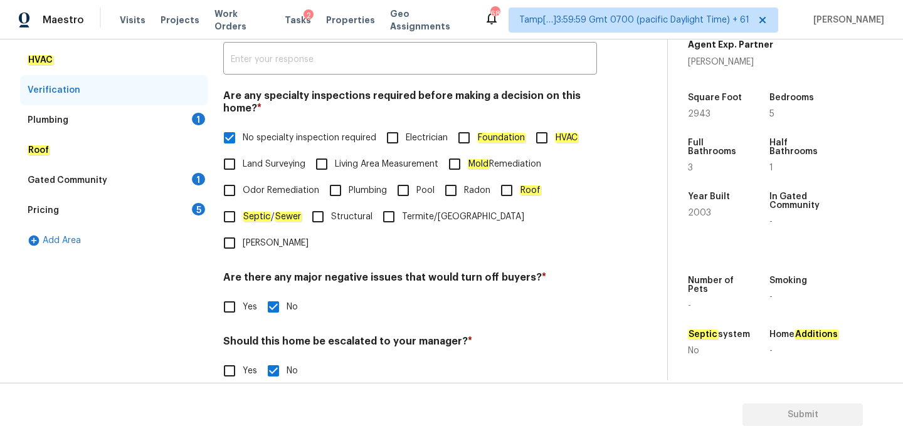
click at [122, 122] on div "Plumbing 1" at bounding box center [114, 120] width 188 height 30
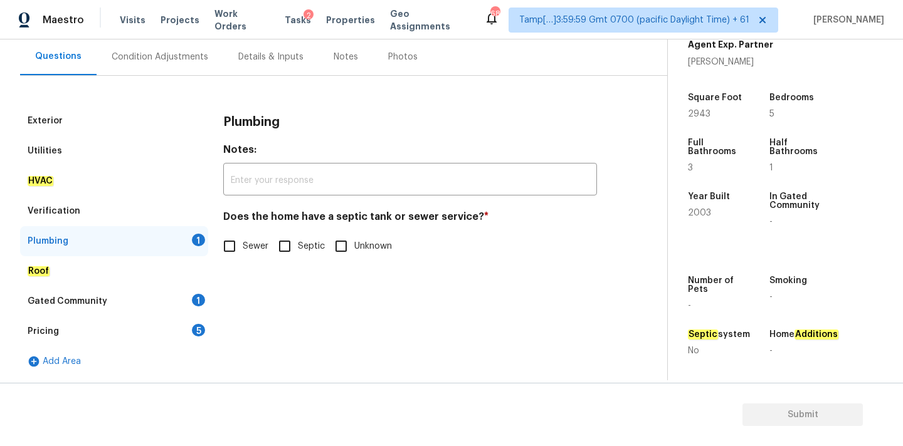
scroll to position [114, 0]
click at [246, 244] on em "Sewer" at bounding box center [256, 246] width 27 height 10
click at [243, 244] on input "Sewer" at bounding box center [229, 246] width 26 height 26
checkbox input "true"
click at [141, 301] on div "Gated Community 1" at bounding box center [114, 301] width 188 height 30
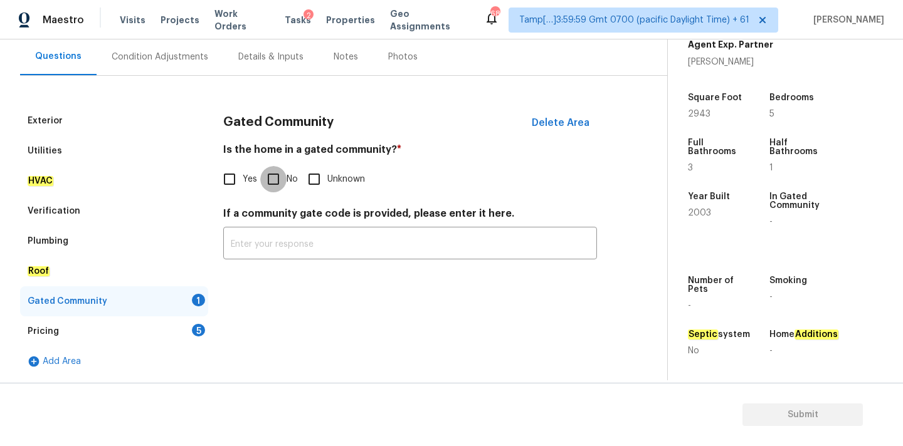
click at [271, 181] on input "No" at bounding box center [273, 179] width 26 height 26
checkbox input "true"
click at [175, 330] on div "Pricing 5" at bounding box center [114, 332] width 188 height 30
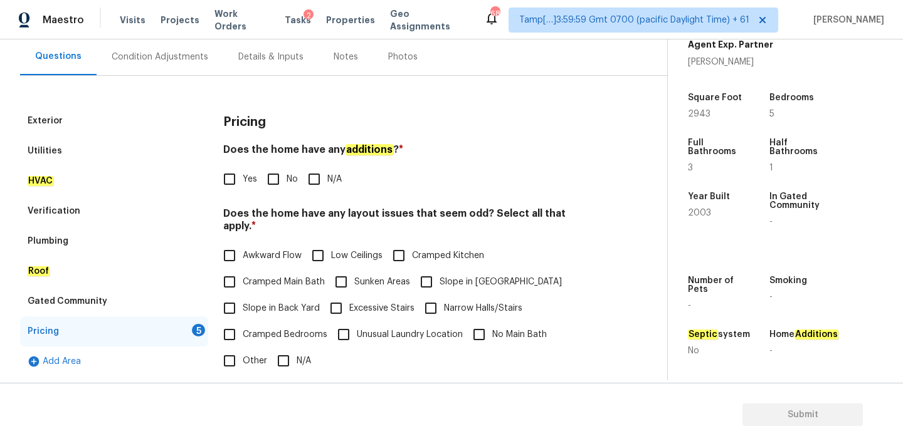
click at [273, 186] on input "No" at bounding box center [273, 179] width 26 height 26
checkbox input "true"
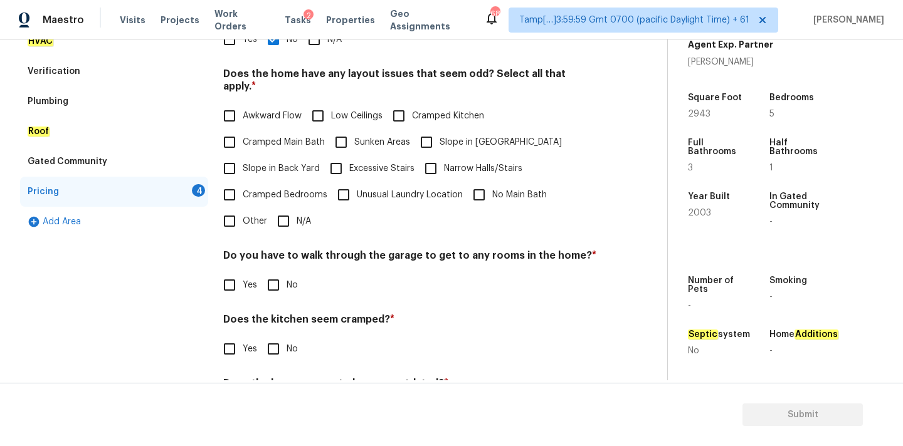
scroll to position [306, 0]
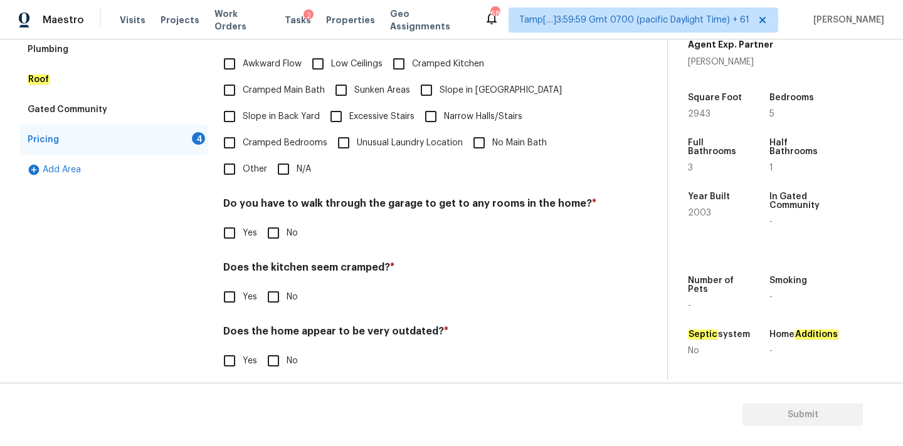
click at [286, 159] on input "N/A" at bounding box center [283, 169] width 26 height 26
checkbox input "true"
click at [271, 234] on div "Pricing Does the home have any additions ? * Yes No N/A Does the home have any …" at bounding box center [410, 152] width 374 height 476
click at [273, 226] on input "No" at bounding box center [273, 233] width 26 height 26
checkbox input "true"
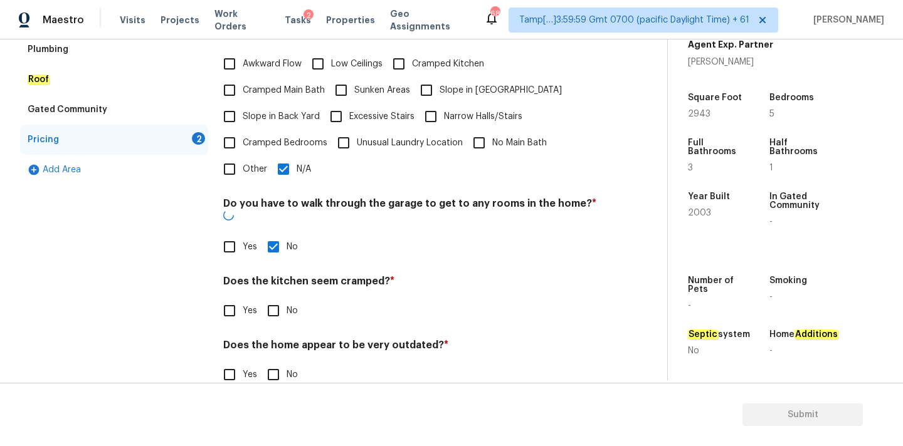
click at [273, 298] on input "No" at bounding box center [273, 311] width 26 height 26
checkbox input "true"
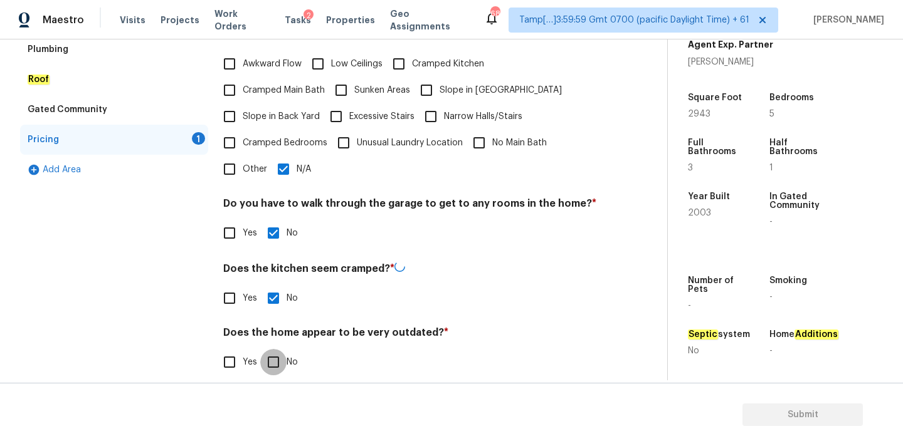
click at [273, 349] on input "No" at bounding box center [273, 362] width 26 height 26
checkbox input "true"
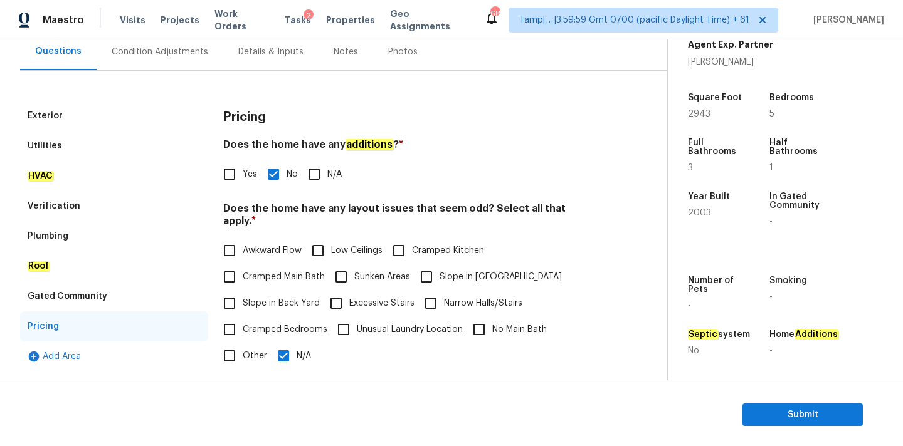
scroll to position [0, 0]
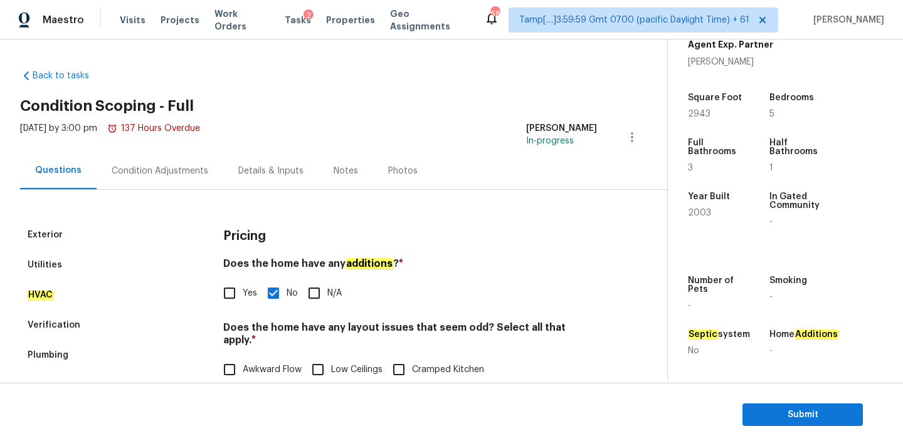
click at [158, 177] on div "Condition Adjustments" at bounding box center [160, 170] width 127 height 37
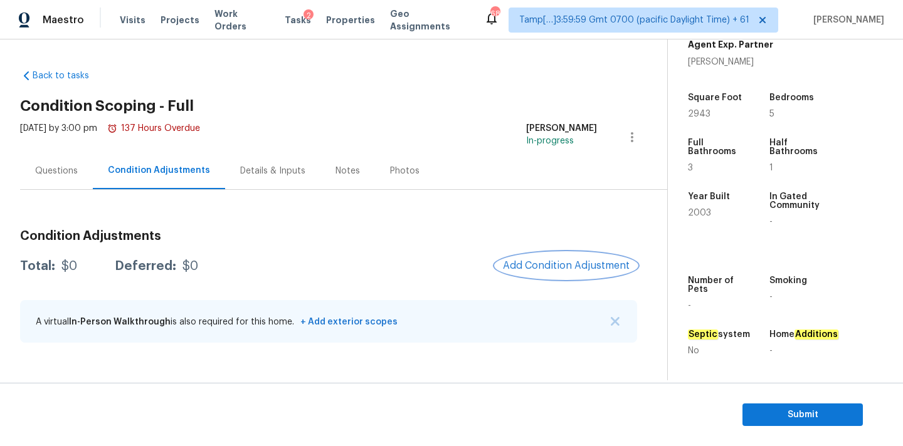
click at [536, 258] on button "Add Condition Adjustment" at bounding box center [566, 266] width 142 height 26
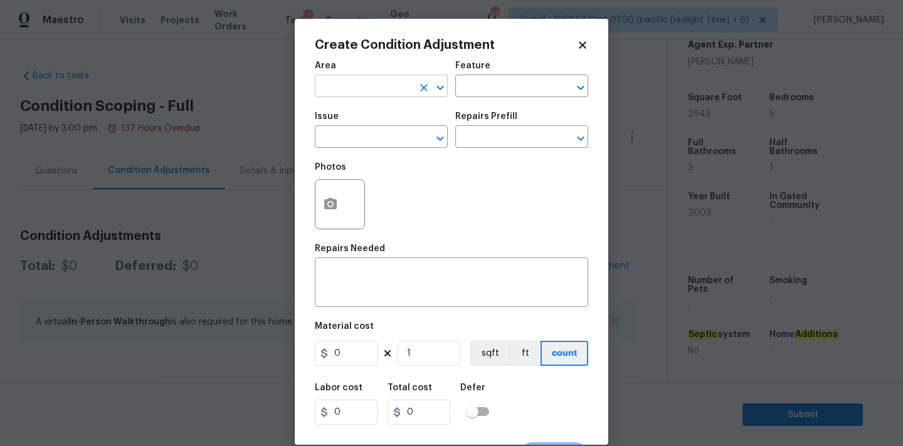
click at [372, 86] on input "text" at bounding box center [364, 87] width 98 height 19
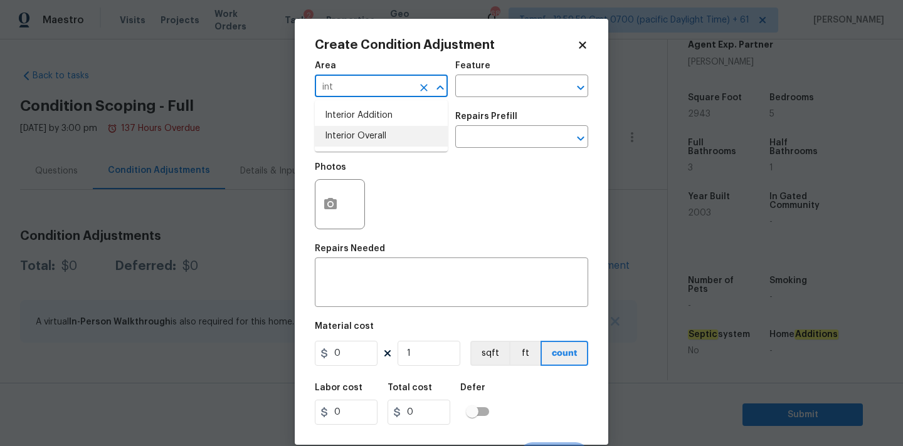
click at [374, 128] on li "Interior Overall" at bounding box center [381, 136] width 133 height 21
type input "Interior Overall"
click at [374, 130] on input "text" at bounding box center [364, 137] width 98 height 19
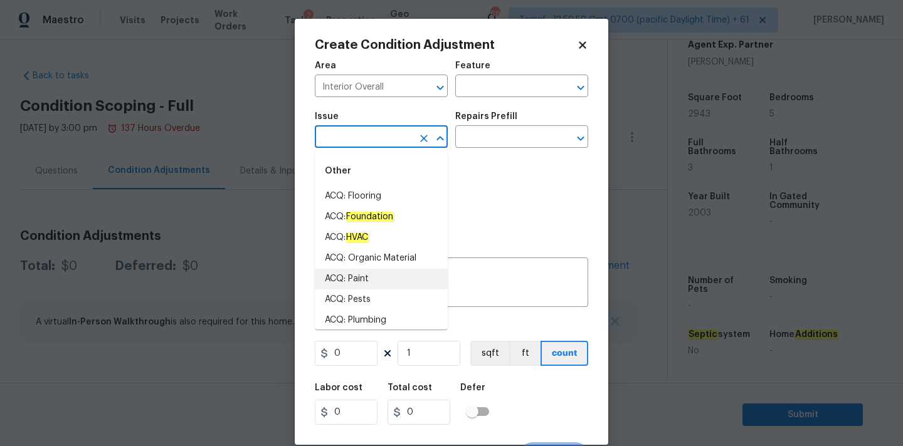
click at [372, 278] on li "ACQ: Paint" at bounding box center [381, 279] width 133 height 21
type input "ACQ: Paint"
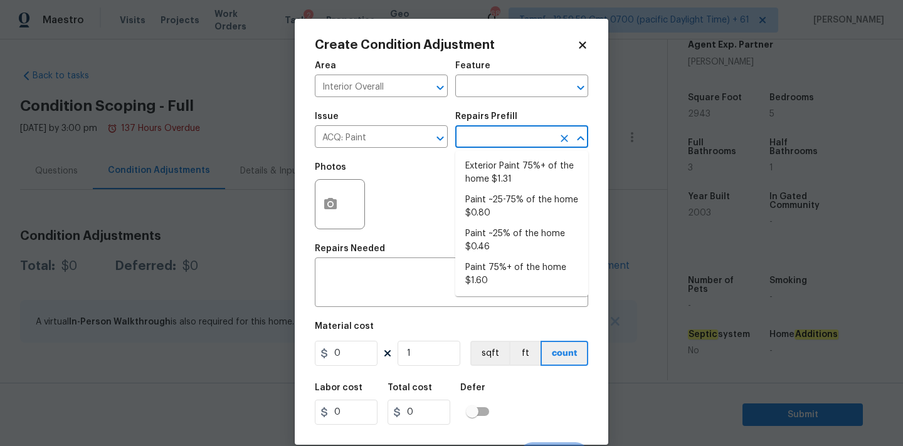
click at [510, 147] on input "text" at bounding box center [504, 137] width 98 height 19
click at [504, 231] on li "Paint ~25% of the home $0.46" at bounding box center [521, 241] width 133 height 34
type input "Acquisition"
type textarea "Acquisition Scope: ~25% of the home needs interior paint"
type input "0.46"
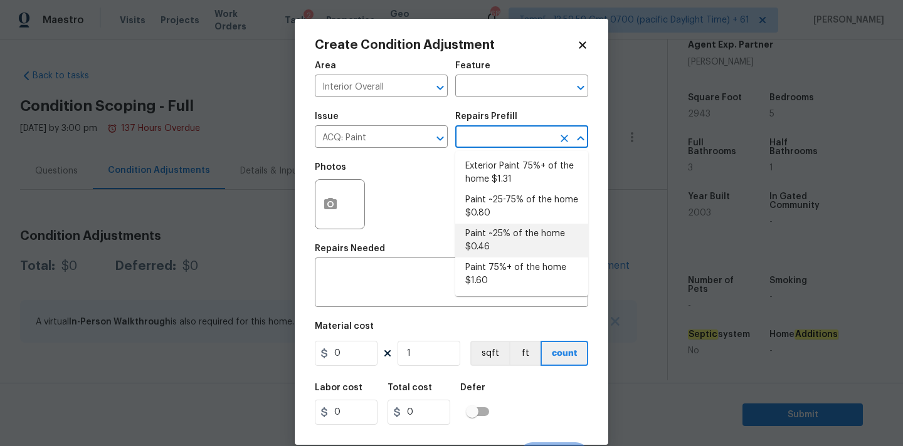
type input "0.46"
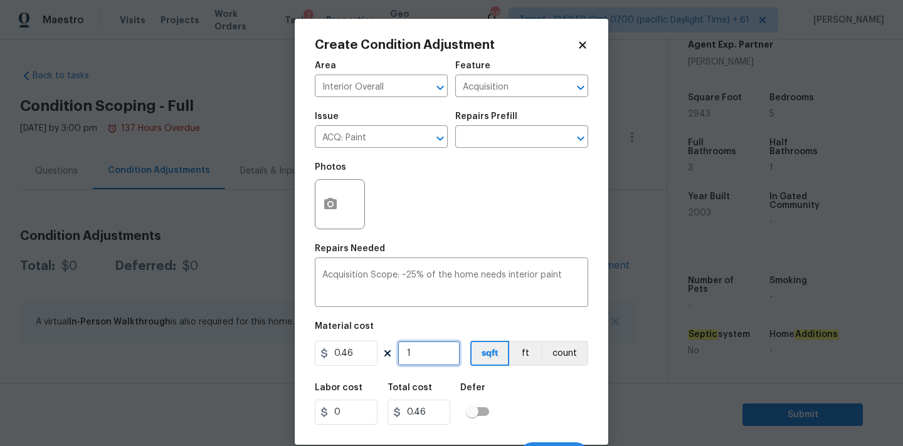
click at [439, 350] on input "1" at bounding box center [428, 353] width 63 height 25
type input "2"
type input "0.92"
type input "29"
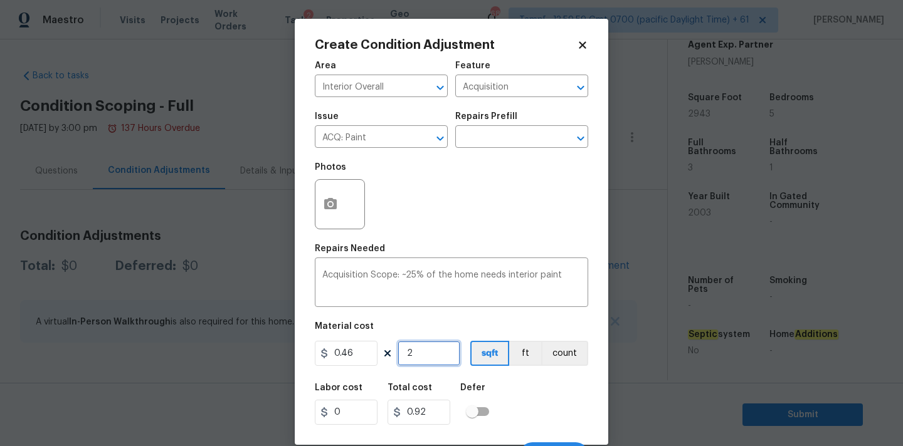
type input "13.34"
type input "294"
type input "135.24"
type input "2943"
type input "1353.78"
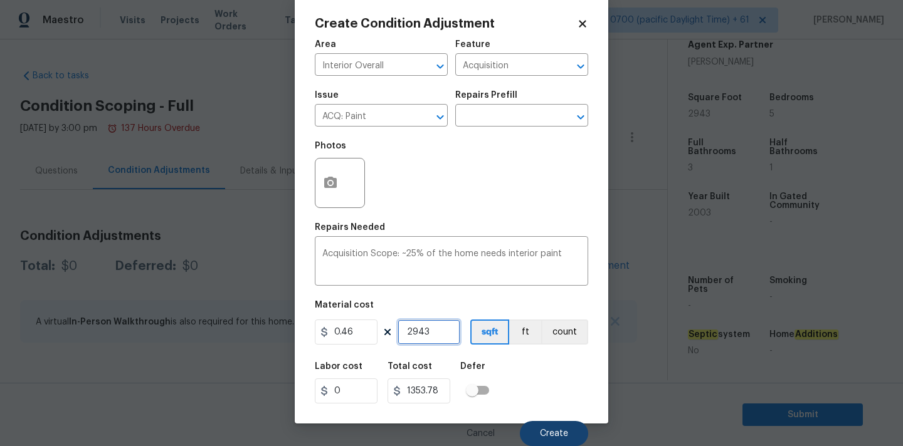
type input "2943"
click at [535, 425] on button "Create" at bounding box center [554, 433] width 68 height 25
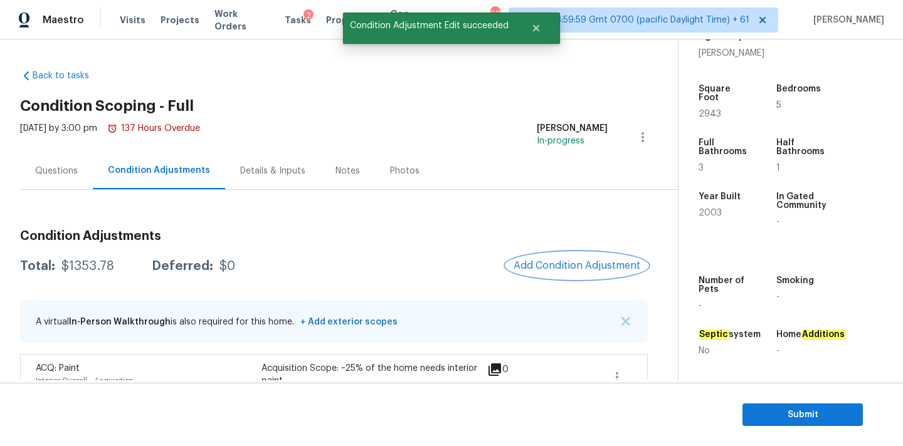
click at [530, 258] on button "Add Condition Adjustment" at bounding box center [577, 266] width 142 height 26
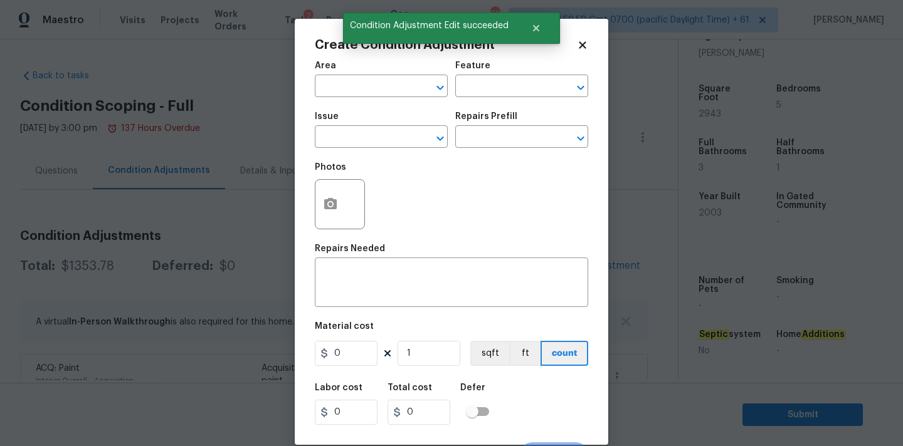
click at [361, 98] on span "Area ​" at bounding box center [381, 79] width 133 height 51
click at [367, 86] on input "text" at bounding box center [364, 87] width 98 height 19
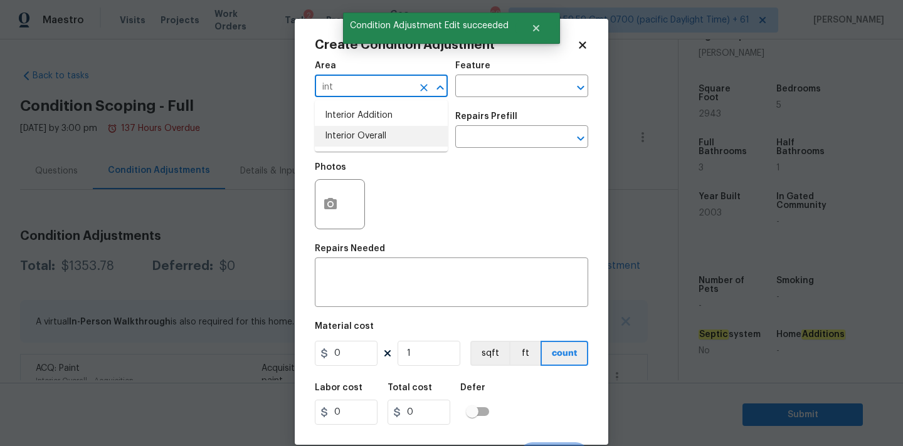
click at [375, 136] on li "Interior Overall" at bounding box center [381, 136] width 133 height 21
type input "Interior Overall"
click at [386, 136] on input "text" at bounding box center [364, 137] width 98 height 19
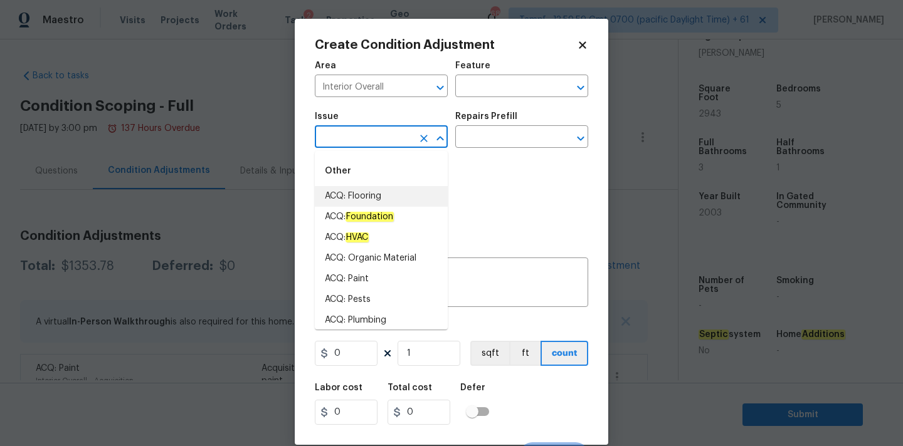
click at [370, 194] on li "ACQ: Flooring" at bounding box center [381, 196] width 133 height 21
type input "ACQ: Flooring"
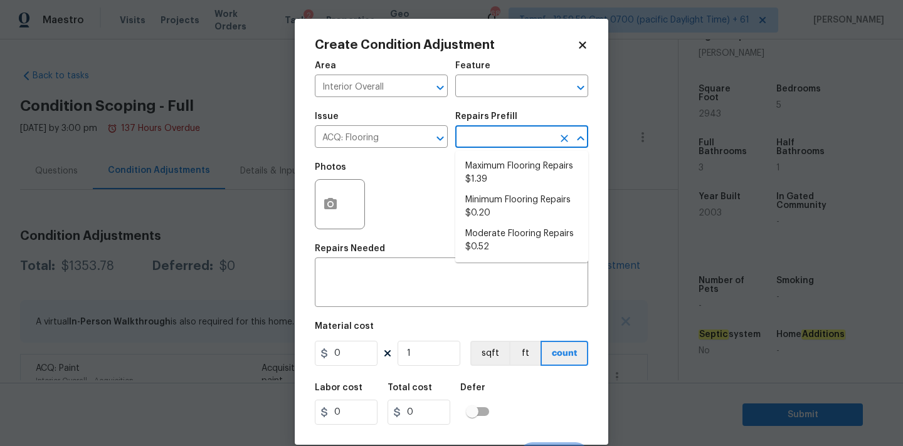
click at [518, 139] on input "text" at bounding box center [504, 137] width 98 height 19
click at [501, 201] on li "Minimum Flooring Repairs $0.20" at bounding box center [521, 207] width 133 height 34
type input "Acquisition"
type textarea "Acquisition Scope: Minimum flooring repairs"
type input "0.2"
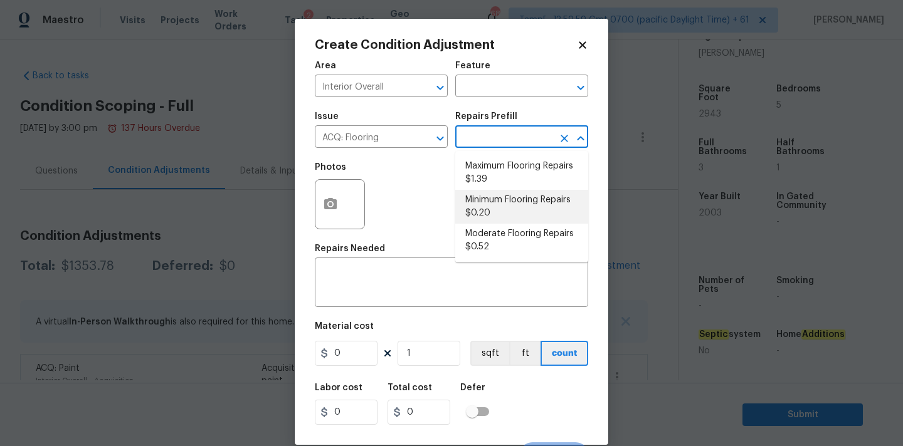
type input "0.2"
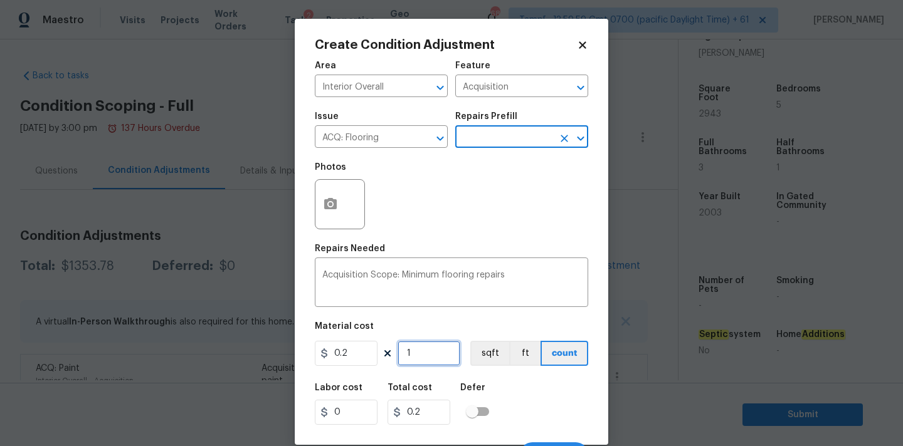
click at [432, 354] on input "1" at bounding box center [428, 353] width 63 height 25
type input "2"
type input "0.4"
type input "29"
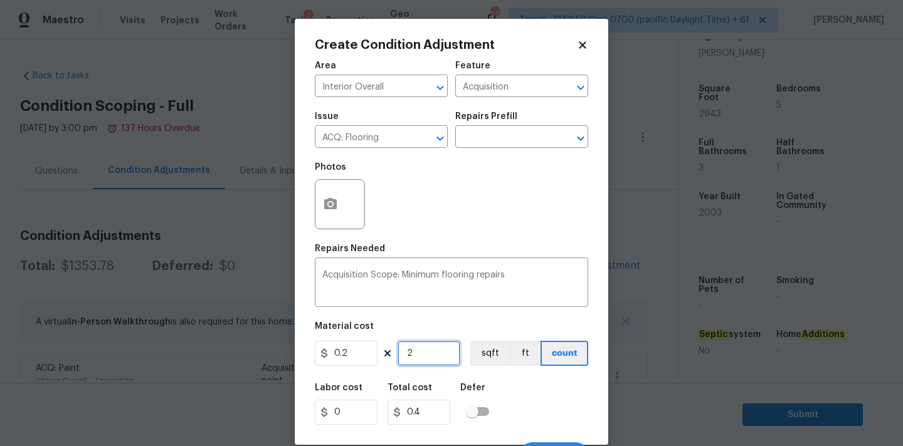
type input "5.8"
type input "294"
type input "58.8"
type input "2943"
type input "588.6"
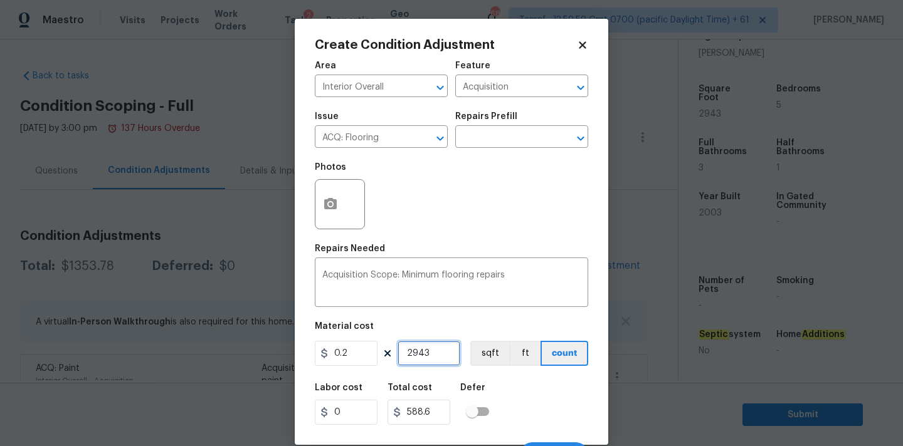
scroll to position [22, 0]
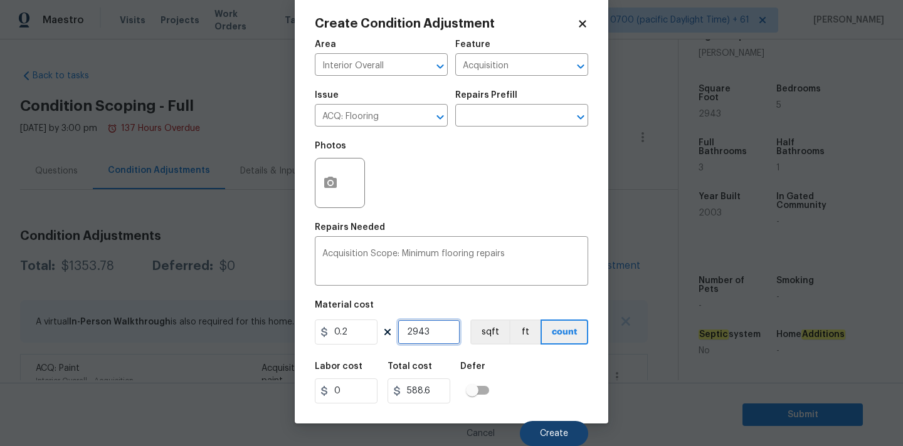
type input "2943"
click at [534, 427] on button "Create" at bounding box center [554, 433] width 68 height 25
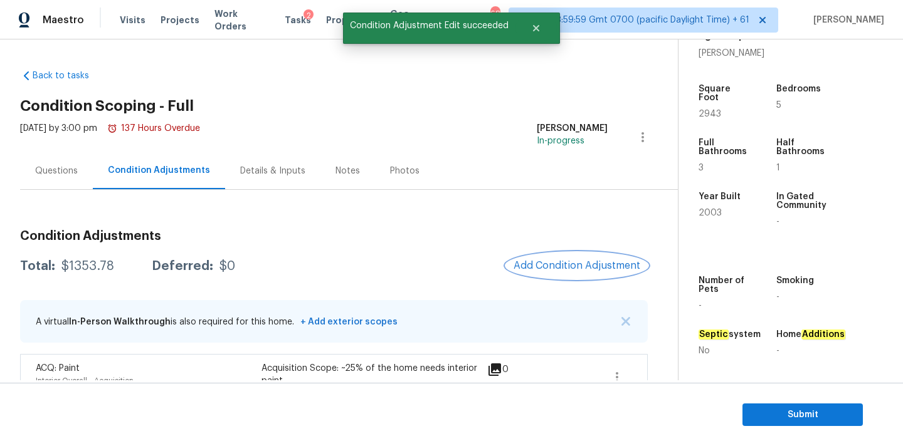
scroll to position [0, 0]
click at [544, 268] on span "Add Condition Adjustment" at bounding box center [576, 265] width 127 height 11
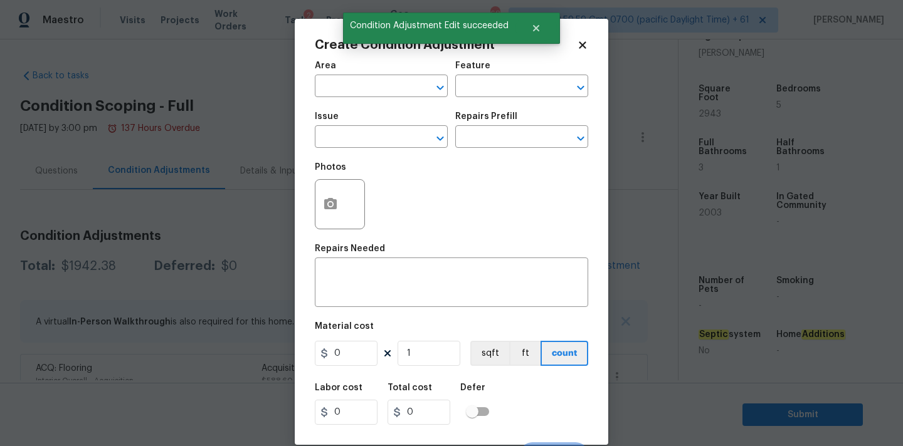
click at [347, 210] on div at bounding box center [340, 204] width 50 height 50
click at [338, 206] on button "button" at bounding box center [330, 204] width 30 height 49
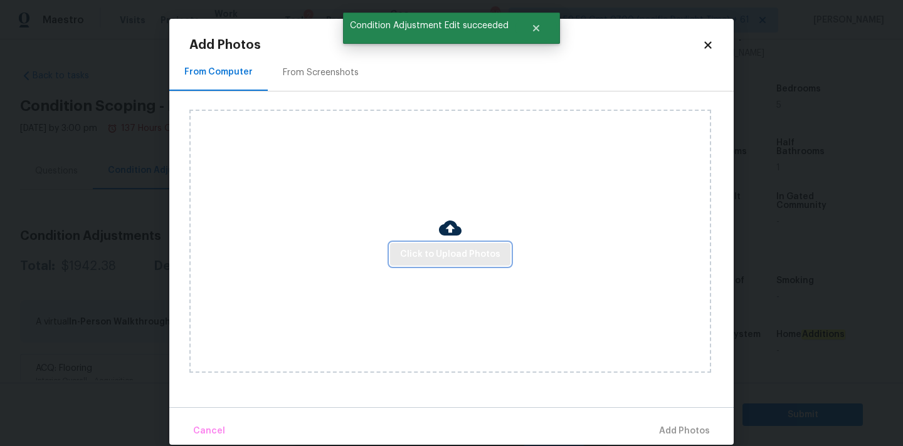
click at [413, 252] on span "Click to Upload Photos" at bounding box center [450, 255] width 100 height 16
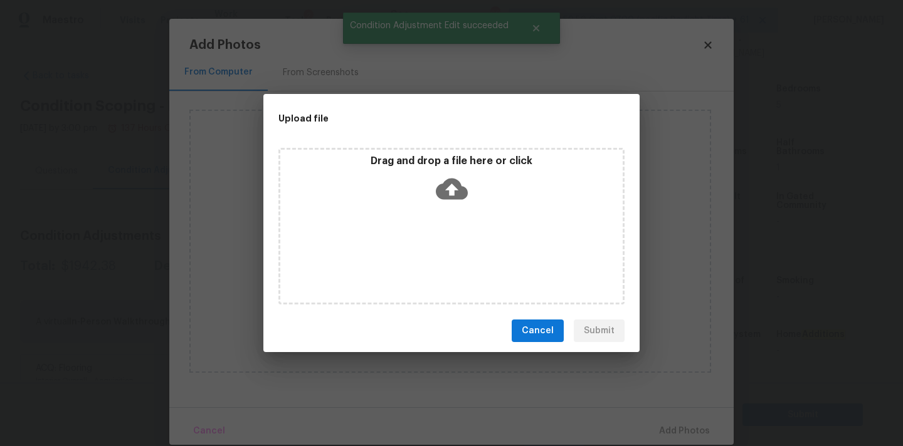
click at [441, 181] on icon at bounding box center [452, 189] width 32 height 32
